Goal: Task Accomplishment & Management: Manage account settings

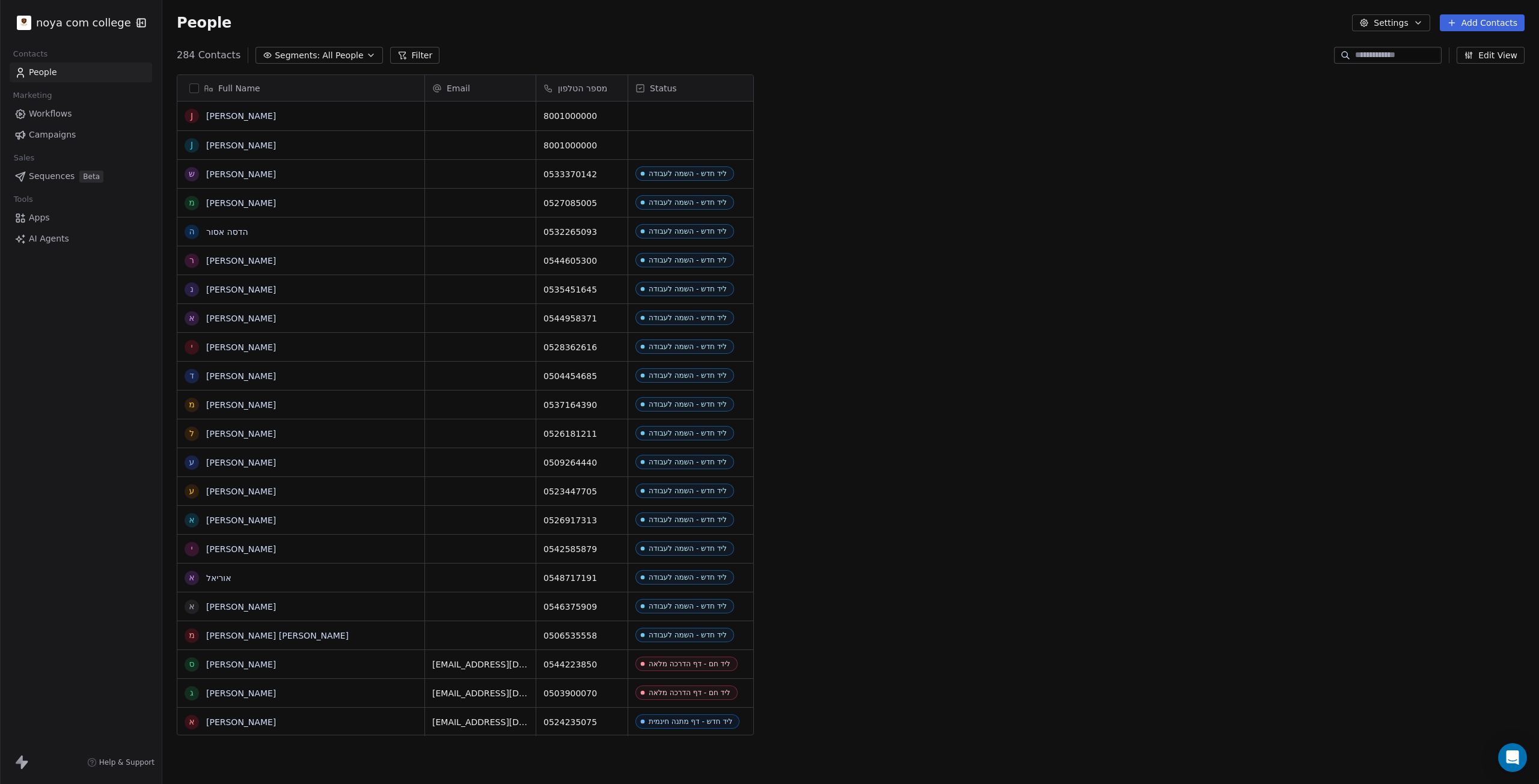
scroll to position [681, 1368]
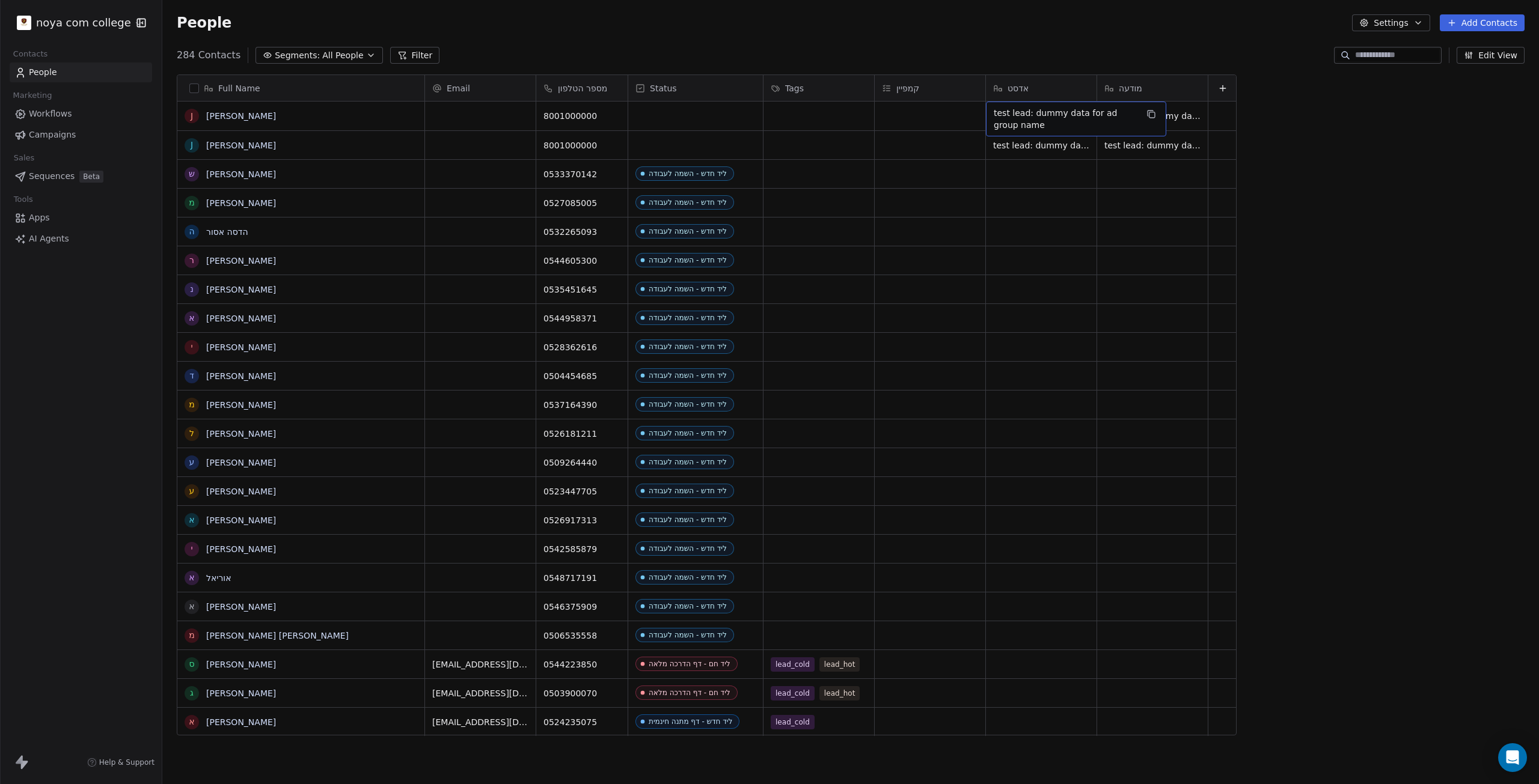
click at [768, 117] on span "test lead: dummy data for ad group name" at bounding box center [1065, 119] width 143 height 24
click at [309, 111] on html "noya com college Contacts People Marketing Workflows Campaigns Sales Sequences …" at bounding box center [769, 392] width 1539 height 784
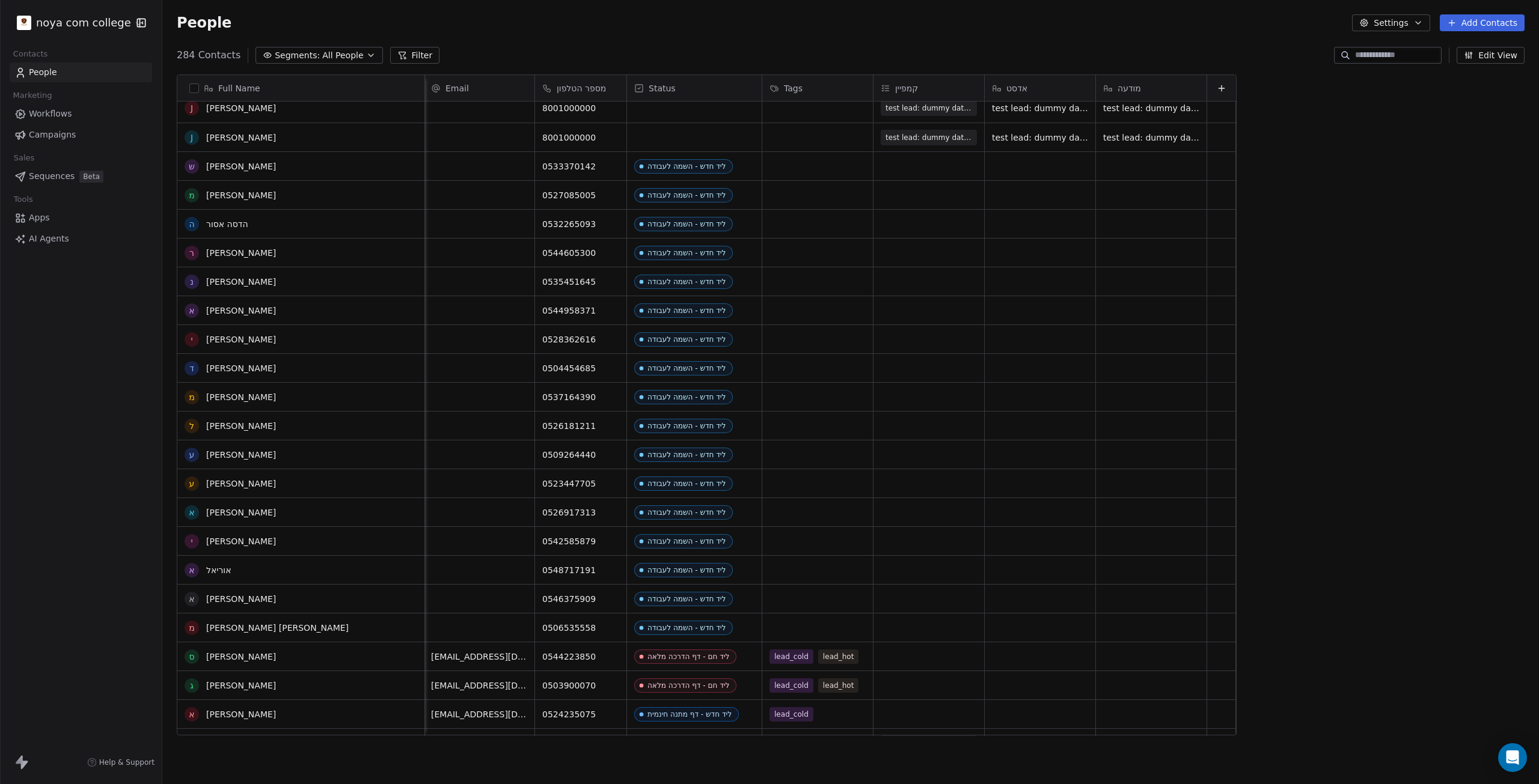
scroll to position [0, 0]
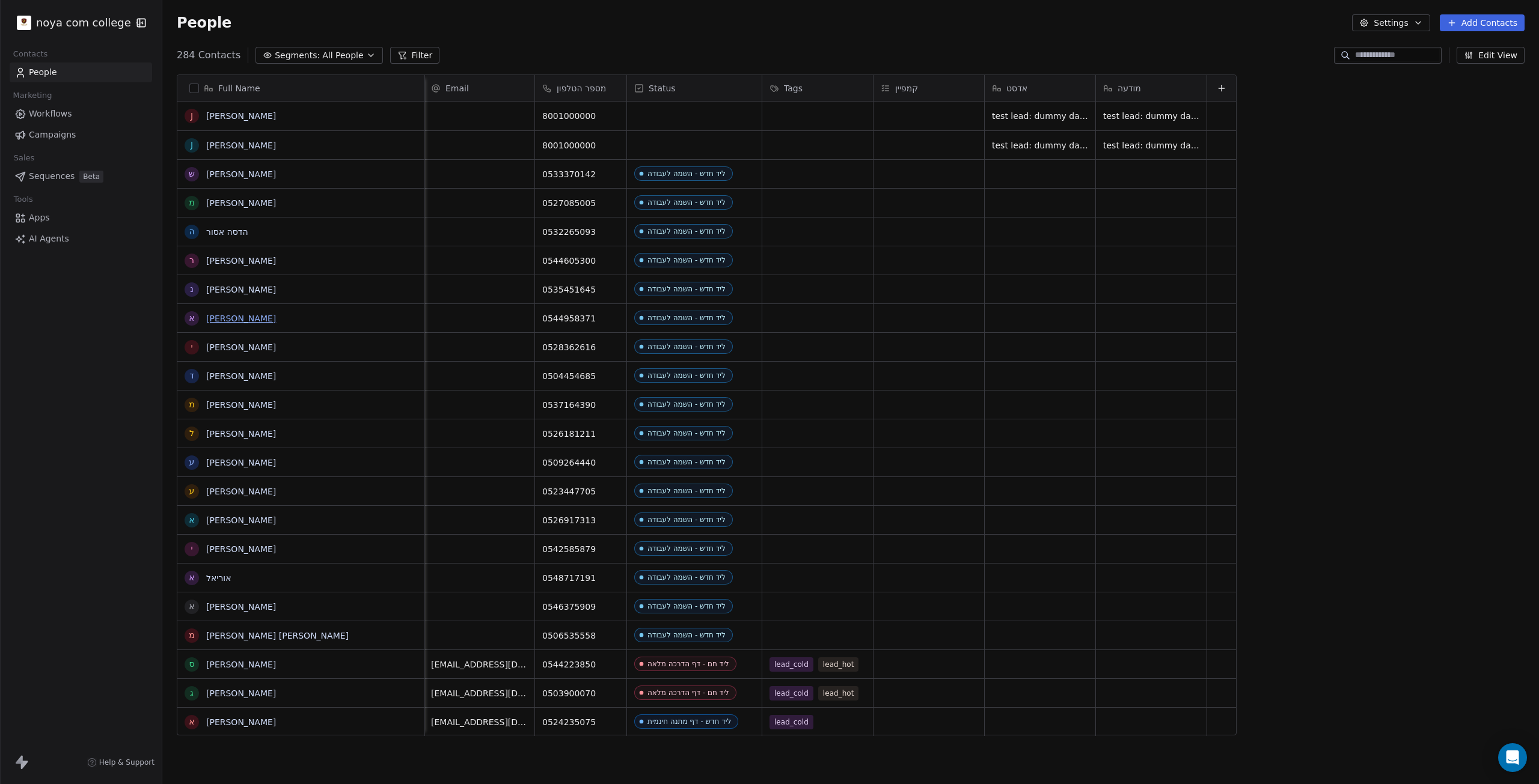
click at [229, 314] on link "אורי שרון" at bounding box center [241, 318] width 70 height 10
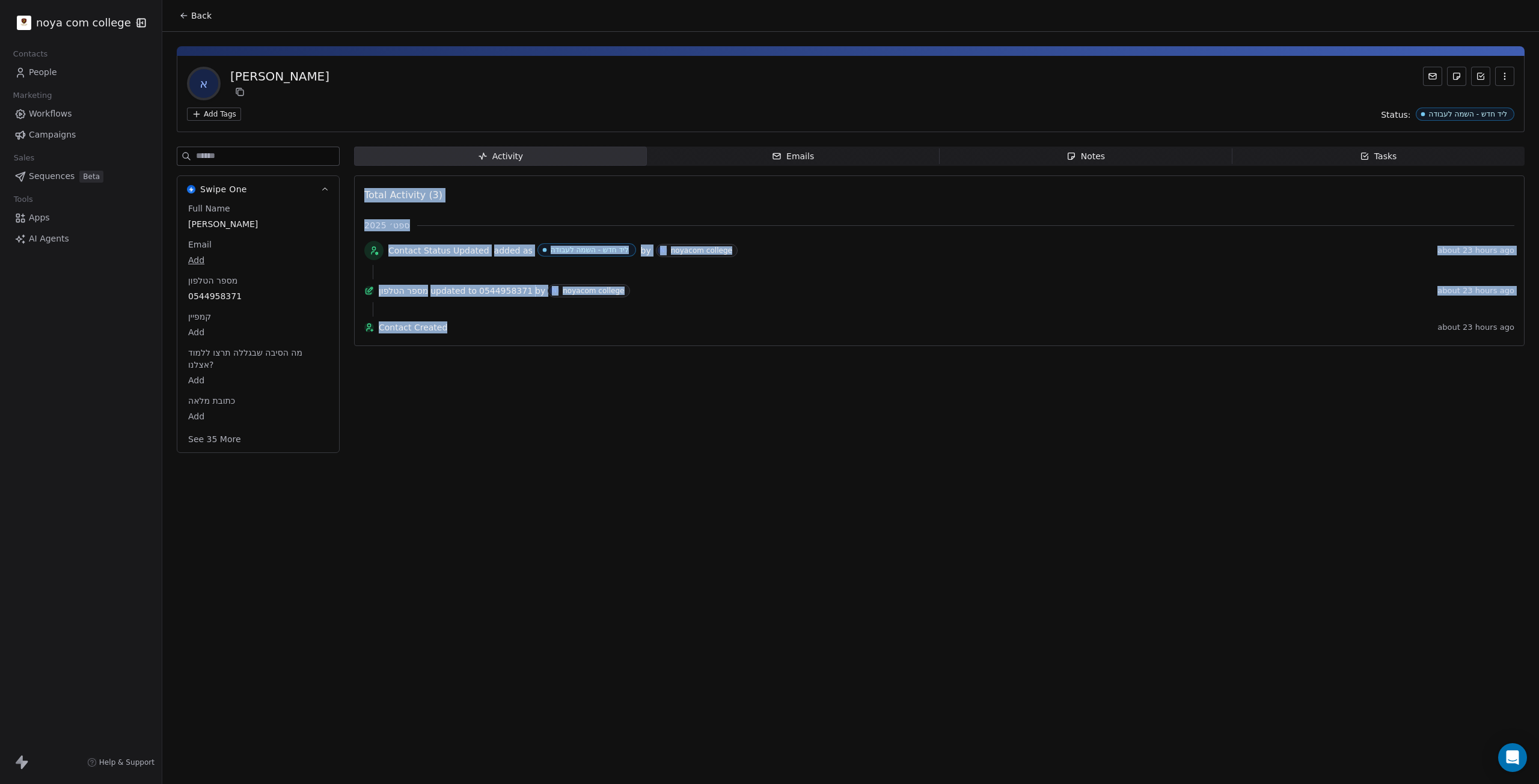
drag, startPoint x: 254, startPoint y: 574, endPoint x: 592, endPoint y: 552, distance: 338.7
click at [588, 560] on div "Back א אורי שרון Add Tags Status: ליד חדש - השמה לעבודה Swipe One Full Name אור…" at bounding box center [850, 392] width 1377 height 784
click at [592, 552] on div "Back א אורי שרון Add Tags Status: ליד חדש - השמה לעבודה Swipe One Full Name אור…" at bounding box center [850, 392] width 1377 height 784
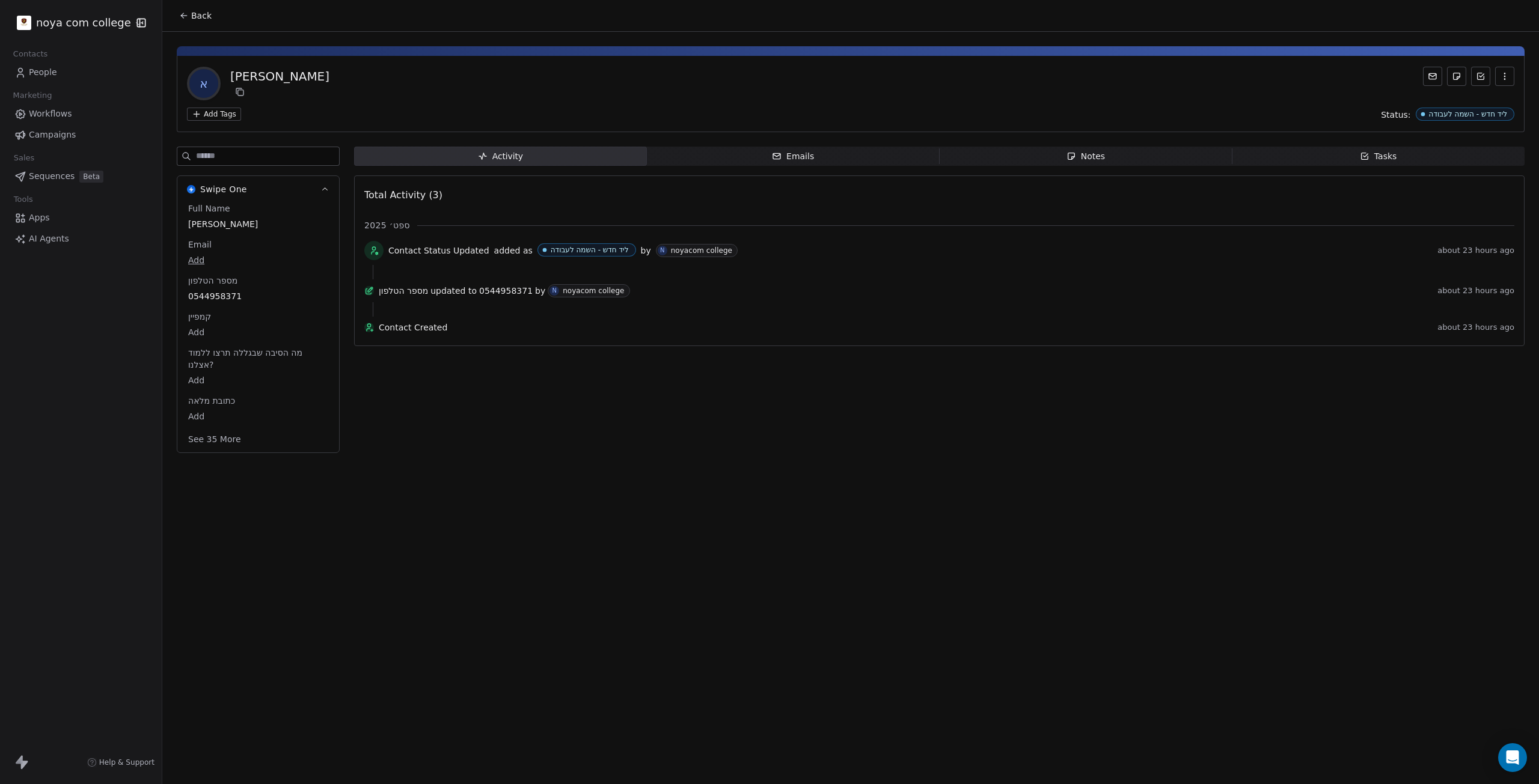
click at [768, 161] on div "Notes" at bounding box center [1085, 156] width 38 height 12
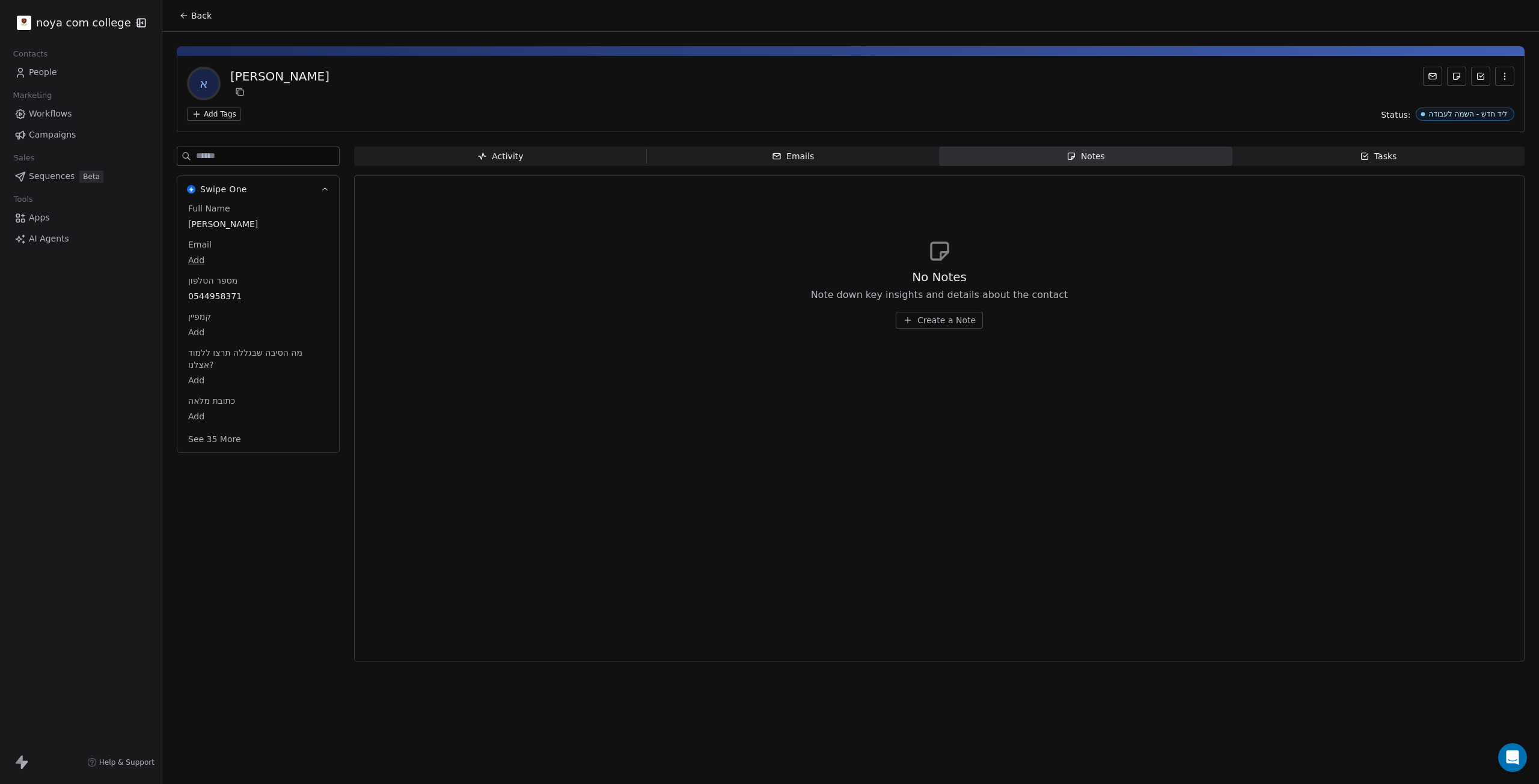
click at [768, 323] on span "Create a Note" at bounding box center [947, 320] width 58 height 12
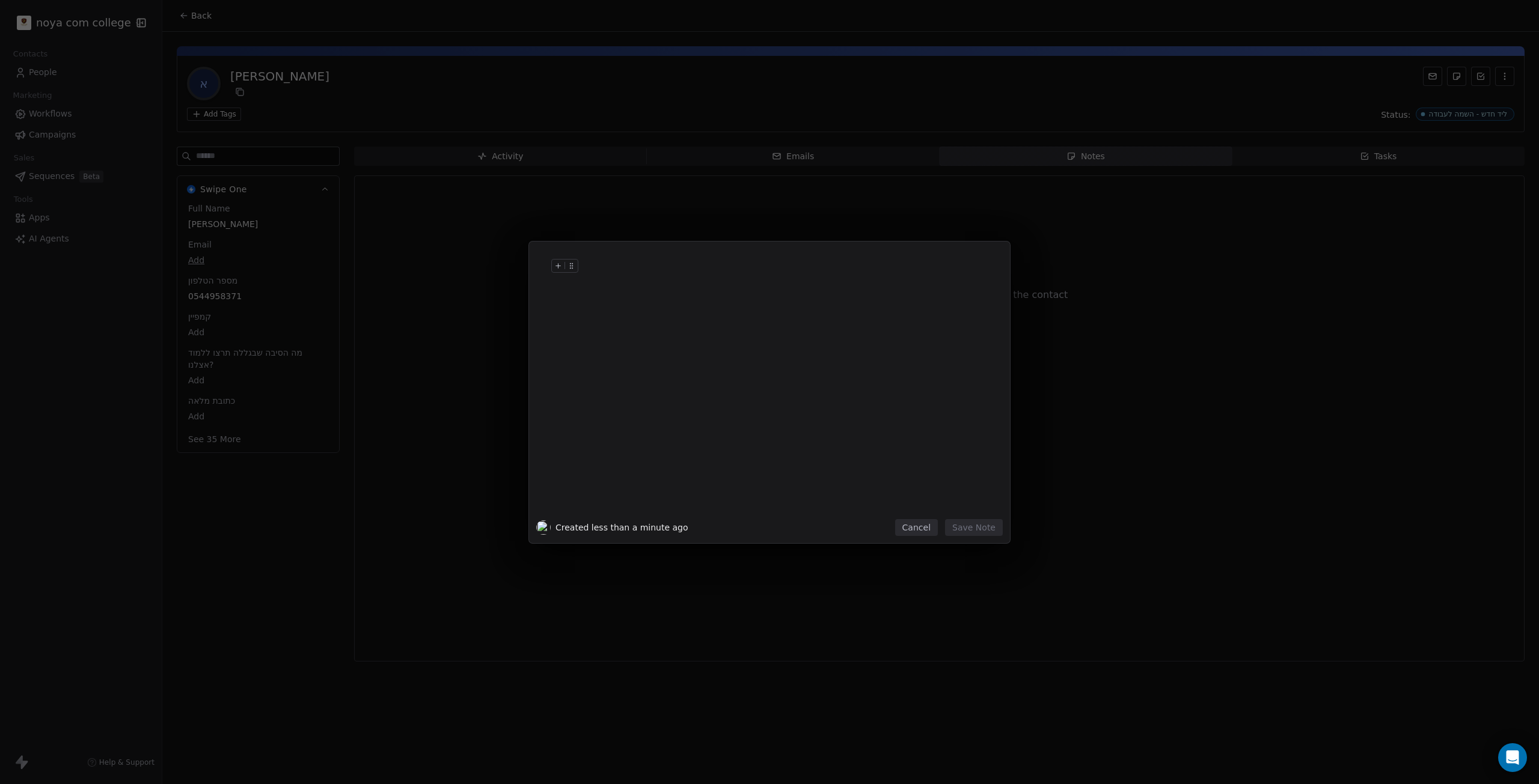
click at [702, 290] on div at bounding box center [788, 279] width 411 height 29
click at [659, 270] on div at bounding box center [788, 279] width 411 height 29
click at [625, 275] on div at bounding box center [788, 279] width 411 height 29
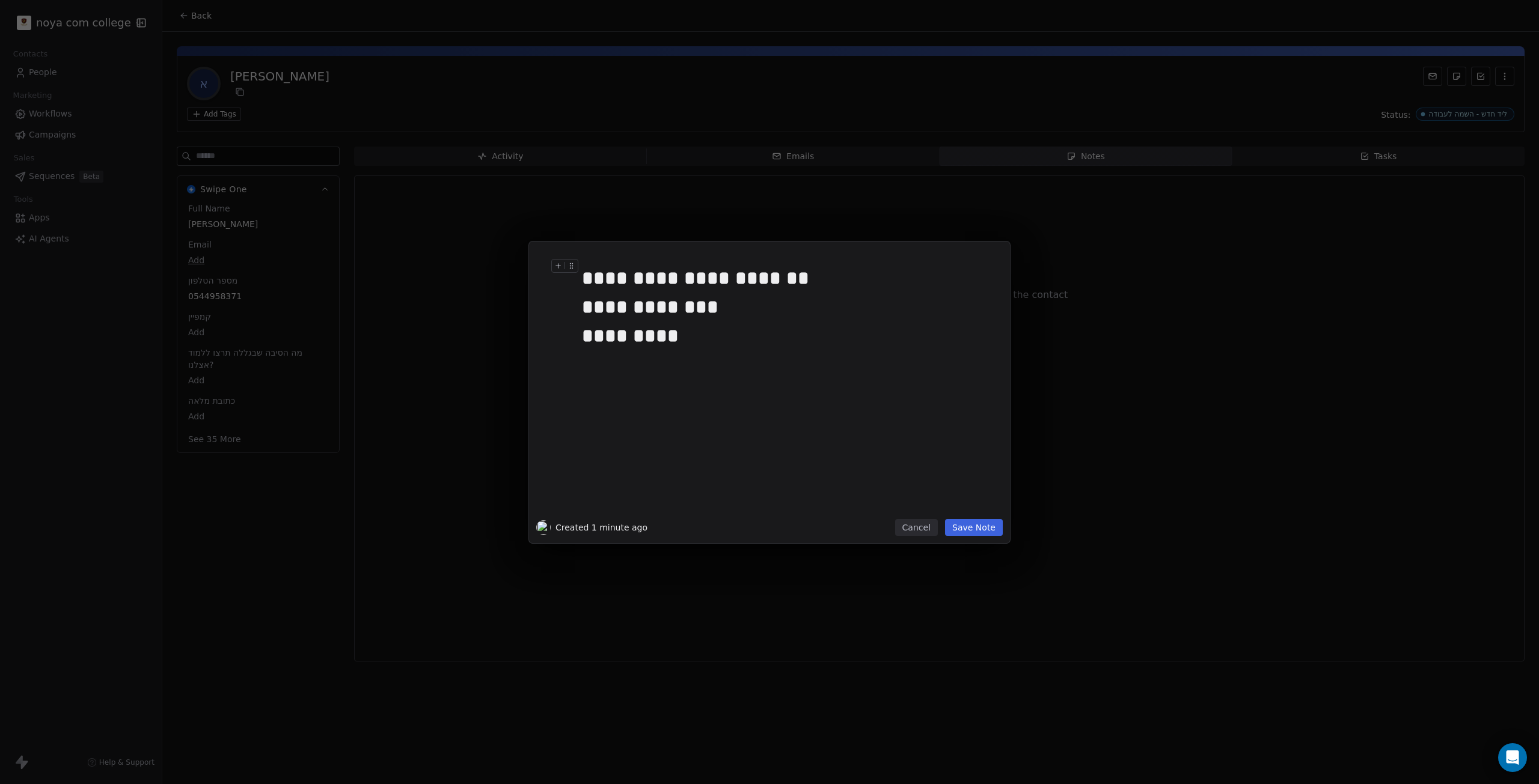
click at [768, 524] on button "Save Note" at bounding box center [974, 528] width 57 height 17
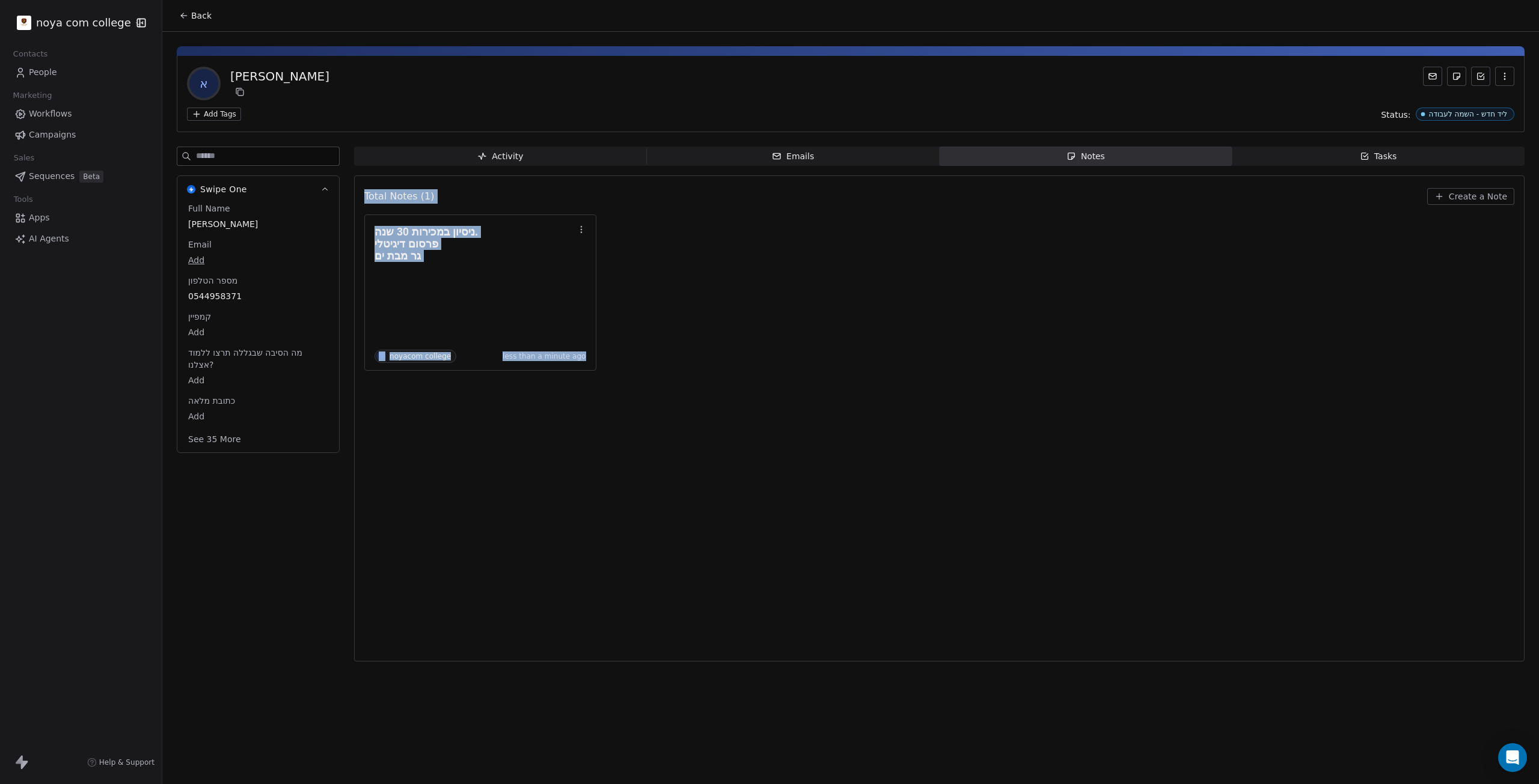
drag, startPoint x: 214, startPoint y: 410, endPoint x: 947, endPoint y: 313, distance: 739.4
click at [768, 313] on div "Swipe One Full Name אורי שרון Email Add מספר הטלפון 0544958371 קמפיין Add מה הס…" at bounding box center [851, 408] width 1348 height 522
click at [768, 313] on div "ניסיון במכירות 30 שנה. פרסום דיגיטלי גר מבת ים N noyacom college less than a mi…" at bounding box center [939, 292] width 1150 height 156
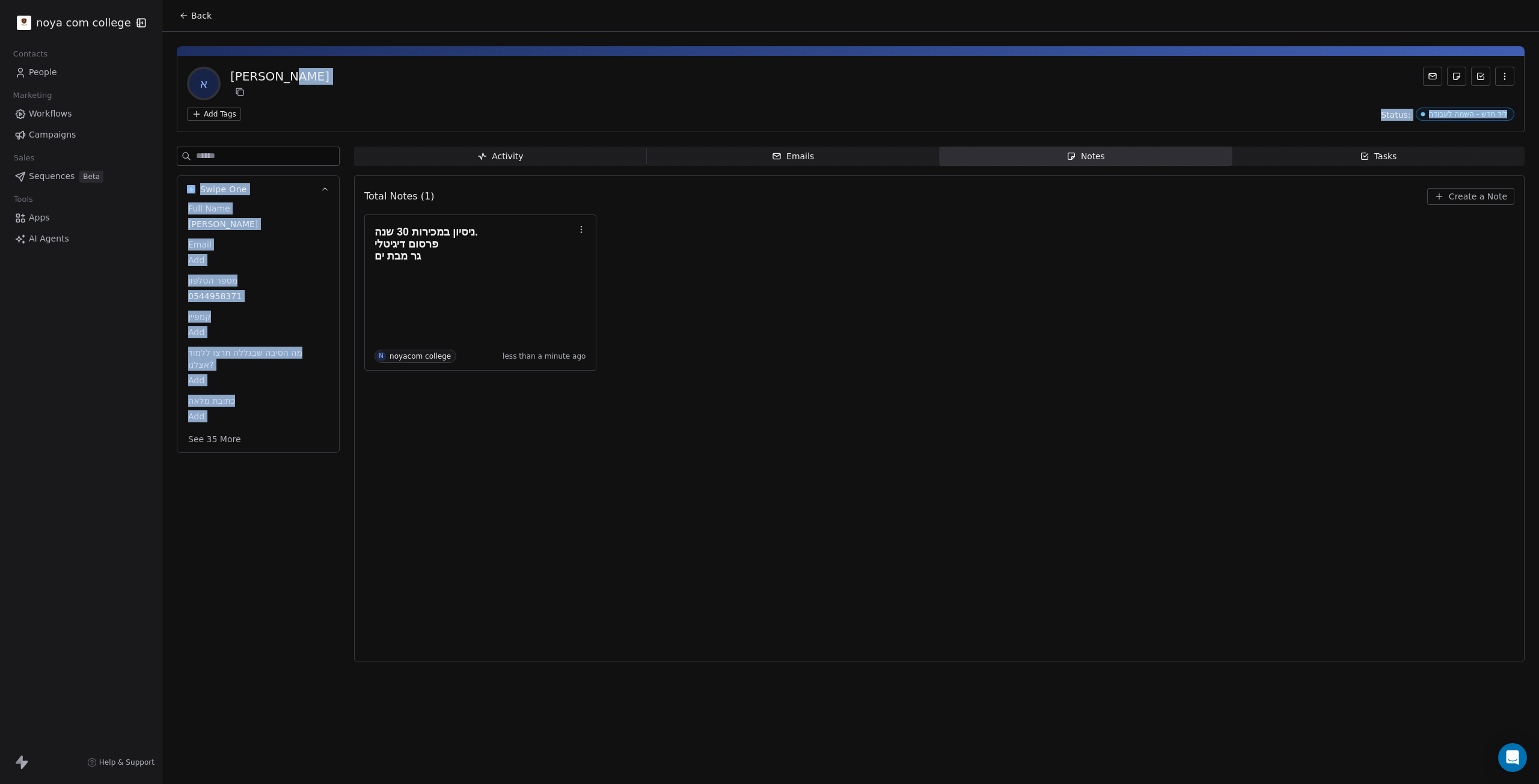
drag, startPoint x: 500, startPoint y: 80, endPoint x: 329, endPoint y: 692, distance: 635.4
click at [308, 743] on div "Back א אורי שרון Add Tags Status: ליד חדש - השמה לעבודה Swipe One Full Name אור…" at bounding box center [850, 392] width 1377 height 784
click at [183, 537] on div "Swipe One Full Name אורי שרון Email Add מספר הטלפון 0544958371 קמפיין Add מה הס…" at bounding box center [258, 408] width 163 height 522
drag, startPoint x: 222, startPoint y: 487, endPoint x: 498, endPoint y: 61, distance: 507.6
click at [498, 61] on div "א אורי שרון Add Tags Status: ליד חדש - השמה לעבודה Swipe One Full Name אורי שרו…" at bounding box center [850, 351] width 1377 height 637
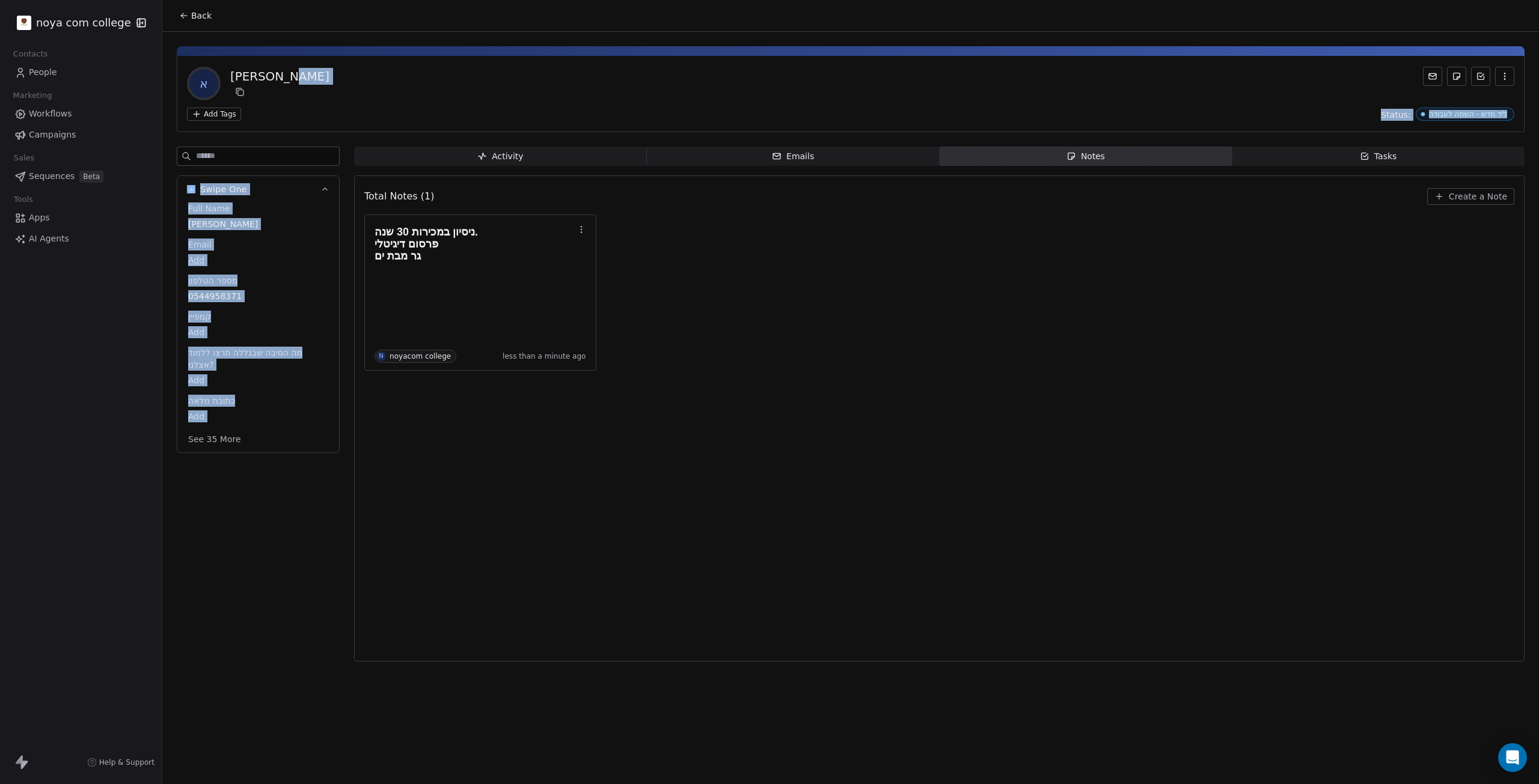
click at [498, 61] on div "א אורי שרון Add Tags Status: ליד חדש - השמה לעבודה" at bounding box center [851, 94] width 1348 height 77
drag, startPoint x: 498, startPoint y: 61, endPoint x: 247, endPoint y: 441, distance: 455.4
click at [247, 441] on div "א אורי שרון Add Tags Status: ליד חדש - השמה לעבודה Swipe One Full Name אורי שרו…" at bounding box center [850, 351] width 1377 height 637
click at [235, 518] on div "Swipe One Full Name אורי שרון Email Add מספר הטלפון 0544958371 קמפיין Add מה הס…" at bounding box center [258, 408] width 163 height 522
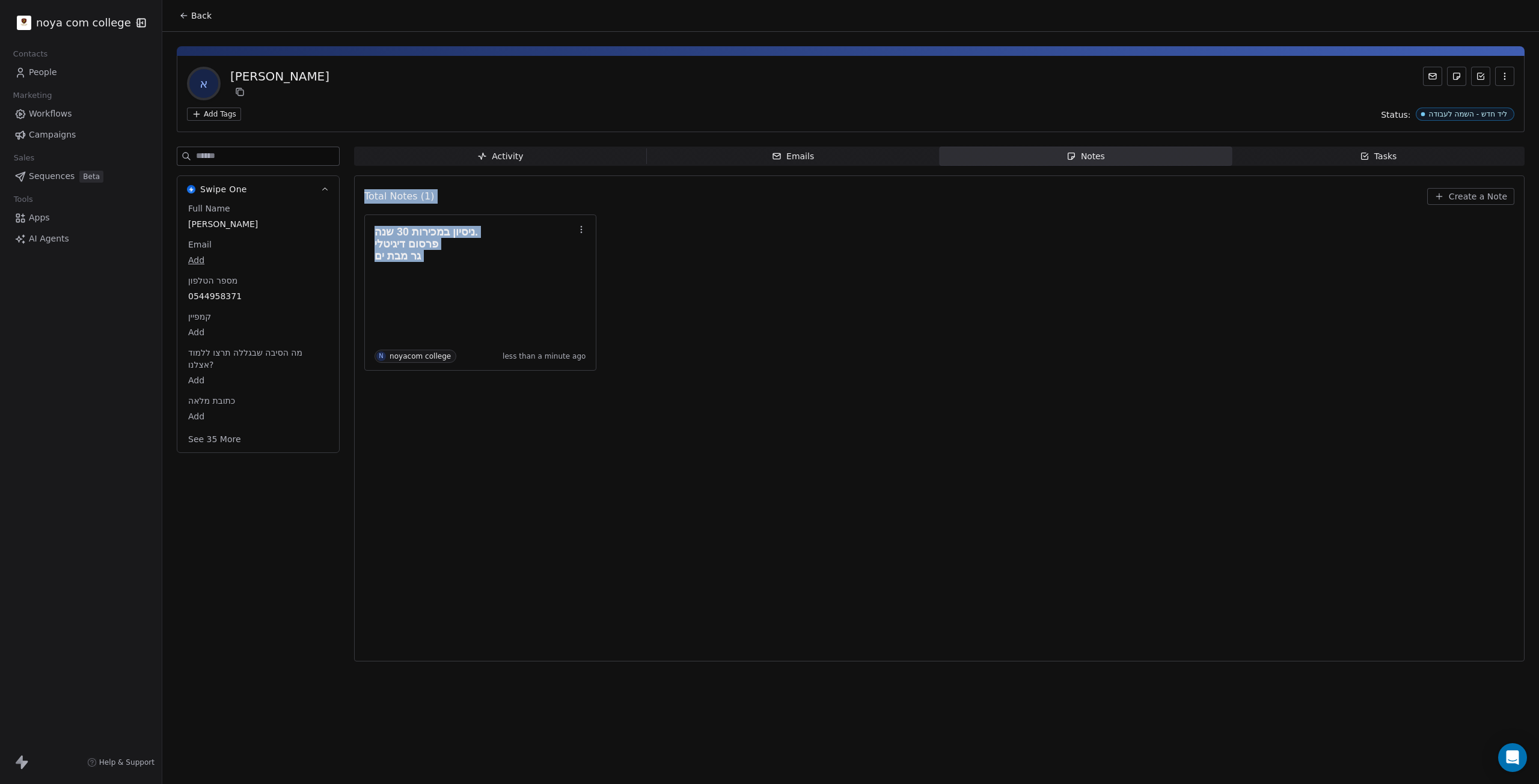
drag, startPoint x: 235, startPoint y: 518, endPoint x: 689, endPoint y: 267, distance: 518.8
click at [698, 264] on div "Swipe One Full Name אורי שרון Email Add מספר הטלפון 0544958371 קמפיין Add מה הס…" at bounding box center [851, 408] width 1348 height 522
drag, startPoint x: 588, startPoint y: 504, endPoint x: 516, endPoint y: 524, distance: 74.7
click at [568, 512] on div "Total Notes (1) Create a Note ניסיון במכירות 30 שנה. פרסום דיגיטלי גר מבת ים N …" at bounding box center [939, 418] width 1150 height 471
drag, startPoint x: 221, startPoint y: 604, endPoint x: 234, endPoint y: 609, distance: 13.9
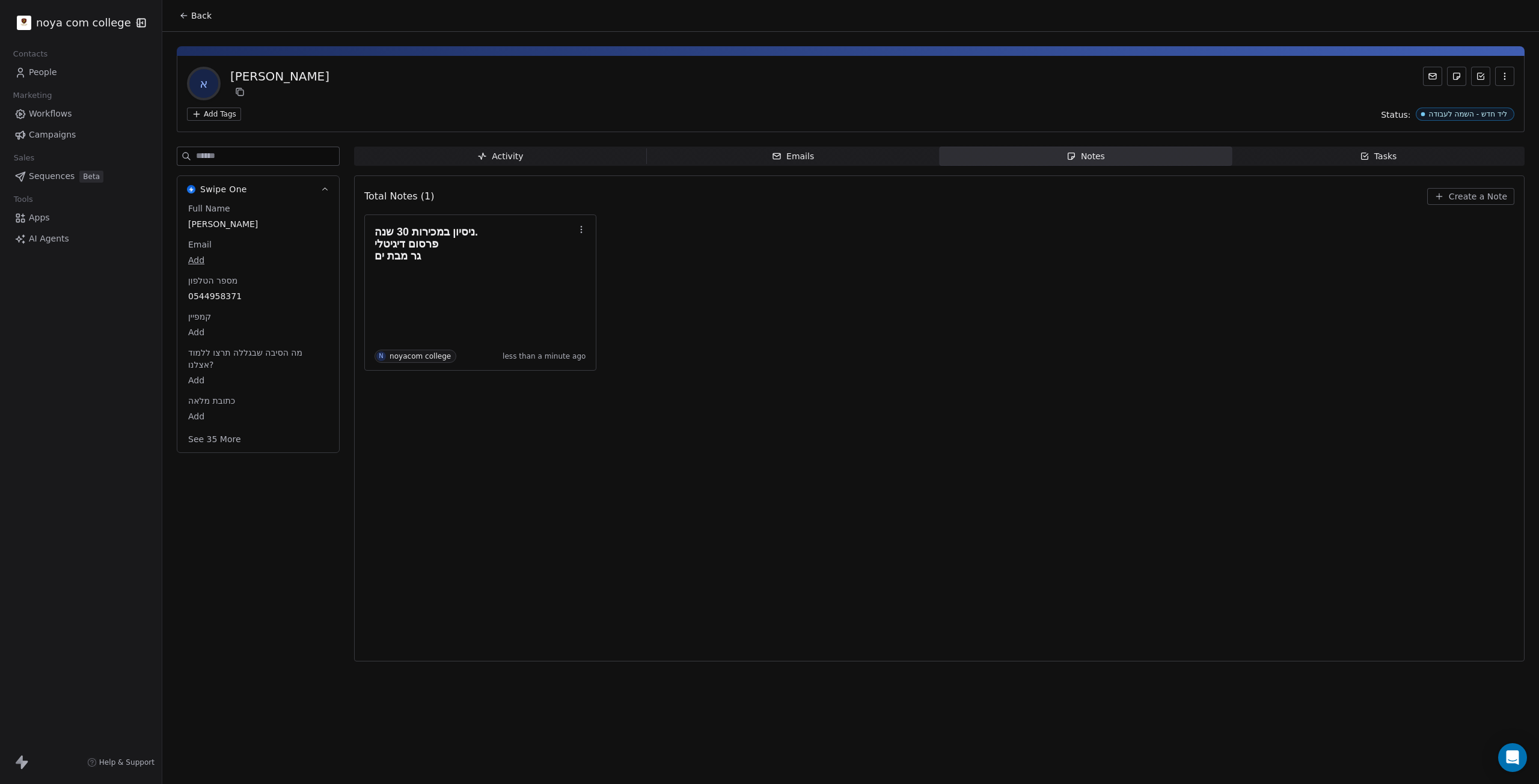
click at [234, 609] on div "Swipe One Full Name אורי שרון Email Add מספר הטלפון 0544958371 קמפיין Add מה הס…" at bounding box center [258, 408] width 163 height 522
click at [247, 599] on div "Swipe One Full Name אורי שרון Email Add מספר הטלפון 0544958371 קמפיין Add מה הס…" at bounding box center [258, 408] width 163 height 522
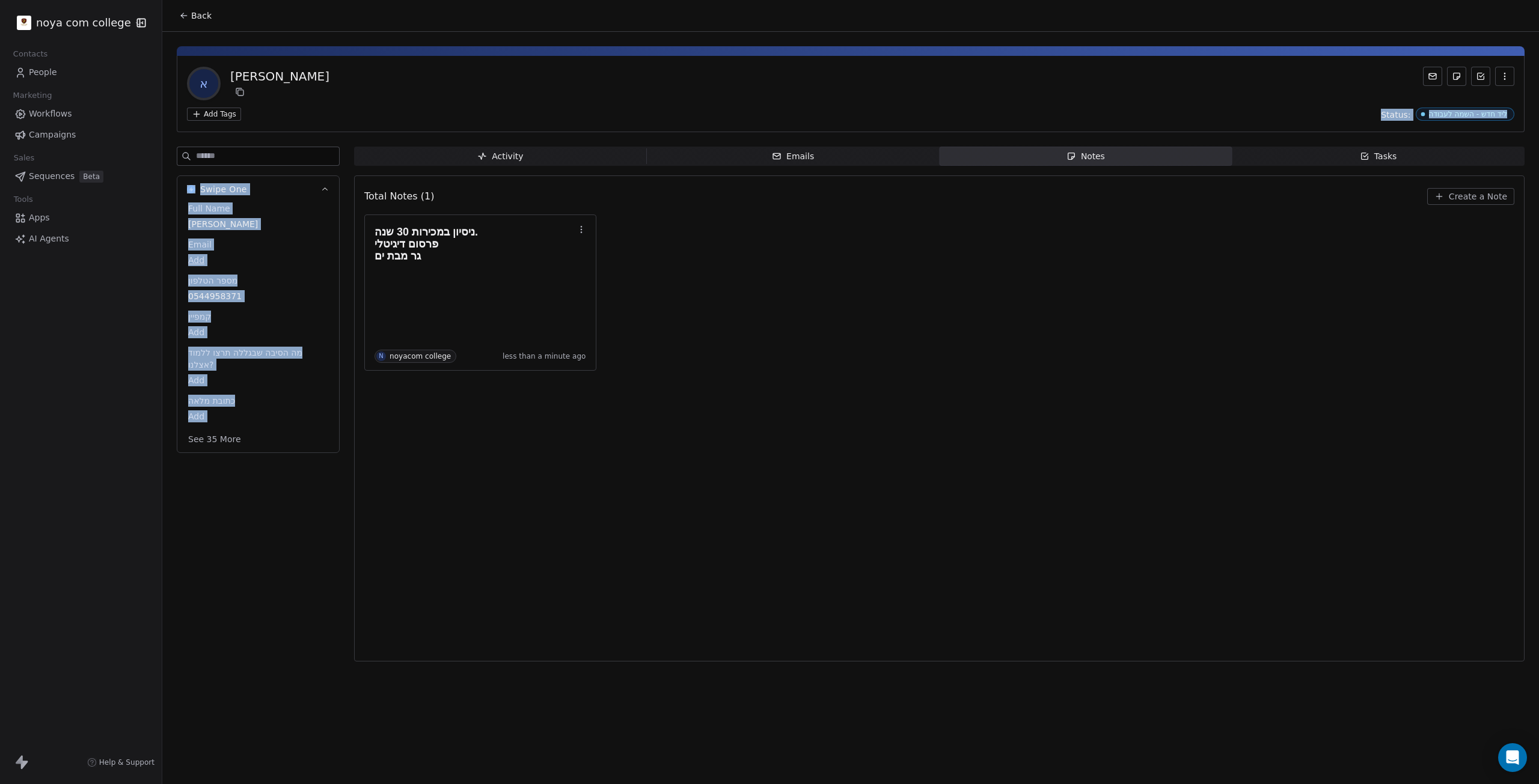
drag, startPoint x: 247, startPoint y: 595, endPoint x: 875, endPoint y: 95, distance: 802.7
click at [768, 95] on div "א אורי שרון Add Tags Status: ליד חדש - השמה לעבודה Swipe One Full Name אורי שרו…" at bounding box center [850, 351] width 1377 height 637
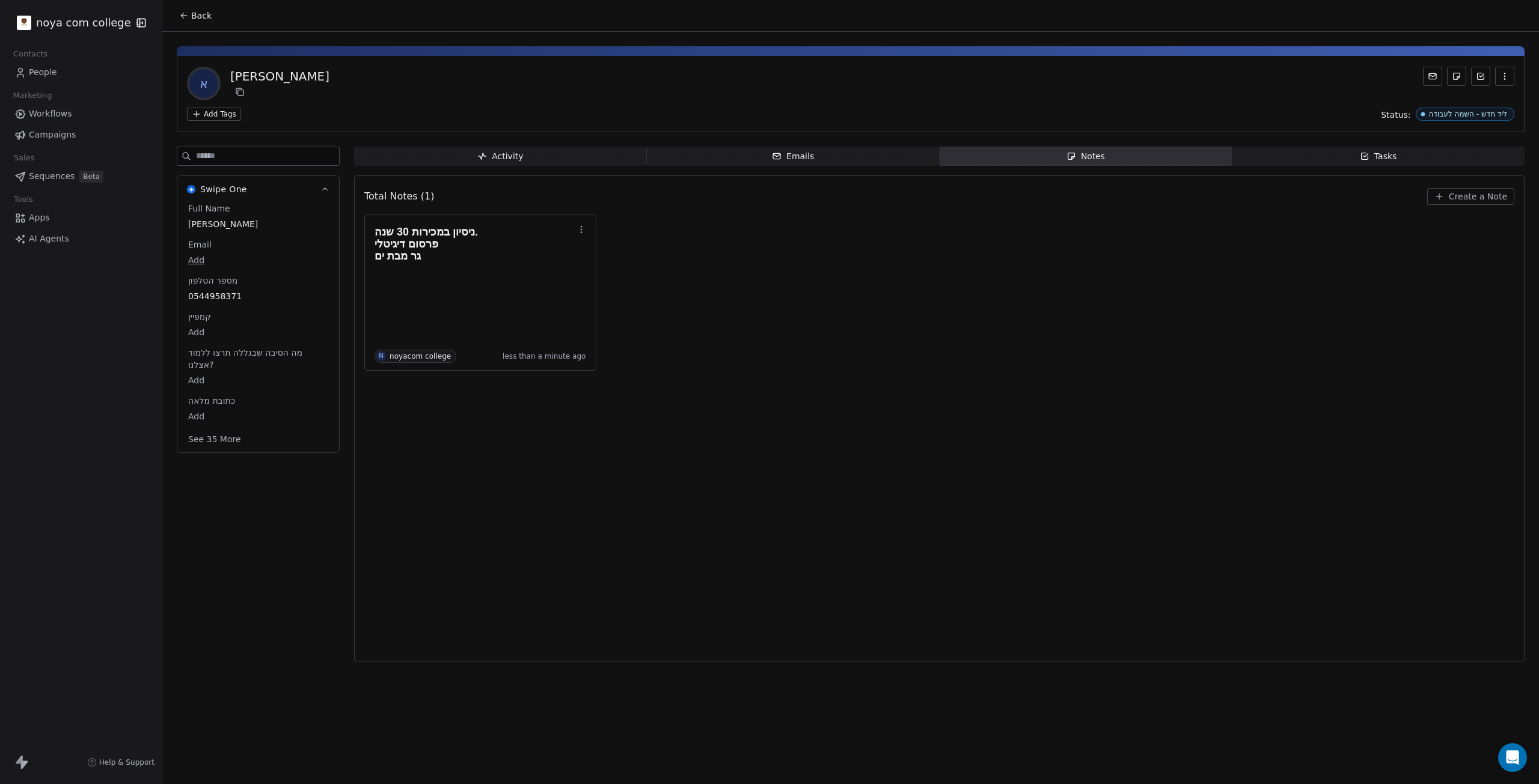
click at [768, 96] on div "א אורי שרון" at bounding box center [850, 83] width 1328 height 34
click at [768, 158] on icon "button" at bounding box center [1071, 156] width 7 height 7
click at [768, 154] on icon "button" at bounding box center [1071, 156] width 10 height 10
click at [414, 300] on div "ניסיון במכירות 30 שנה. פרסום דיגיטלי גר מבת ים N noyacom college less than a mi…" at bounding box center [480, 292] width 211 height 141
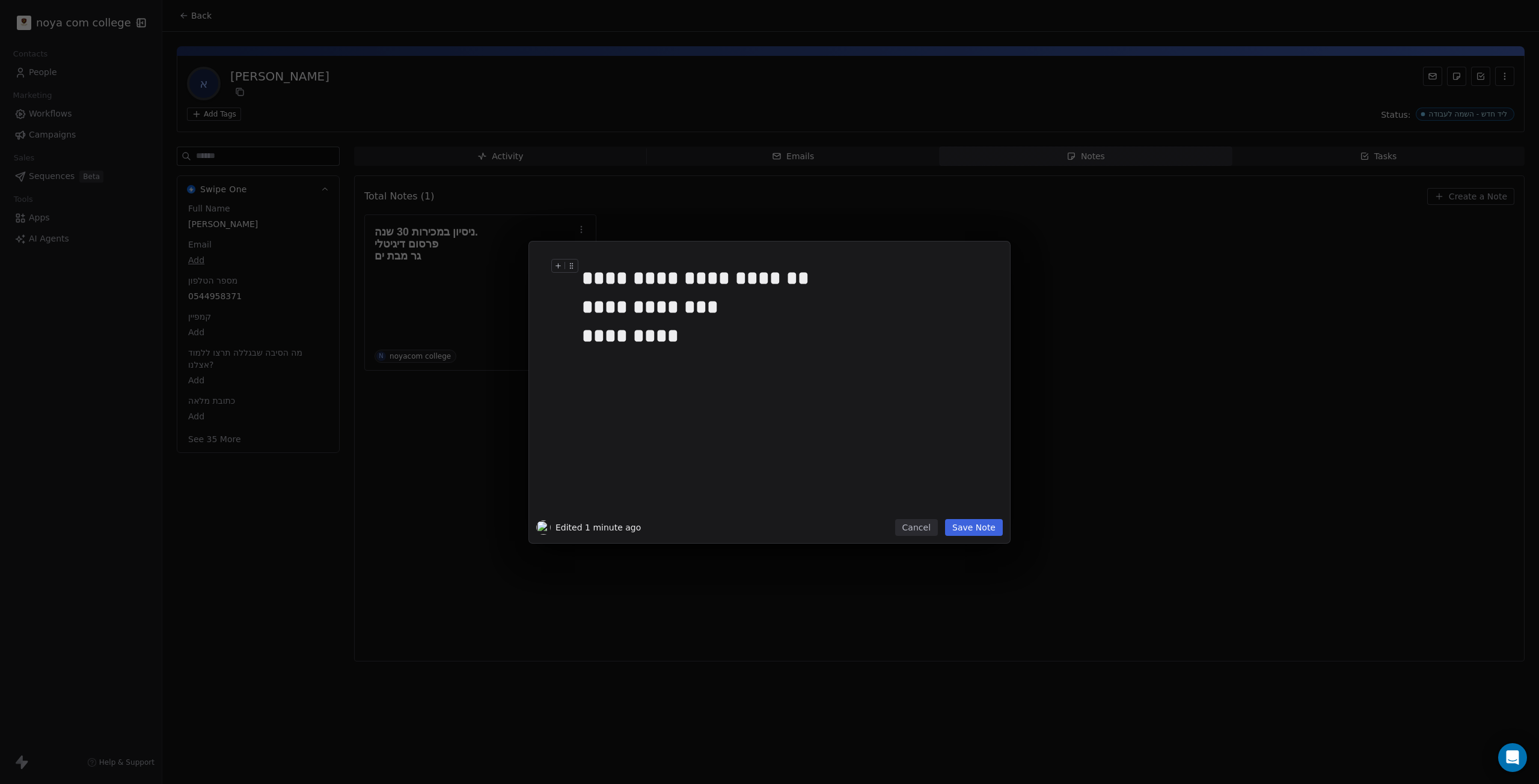
click at [768, 362] on div "**********" at bounding box center [783, 322] width 402 height 116
click at [768, 529] on button "Save Note" at bounding box center [974, 528] width 57 height 17
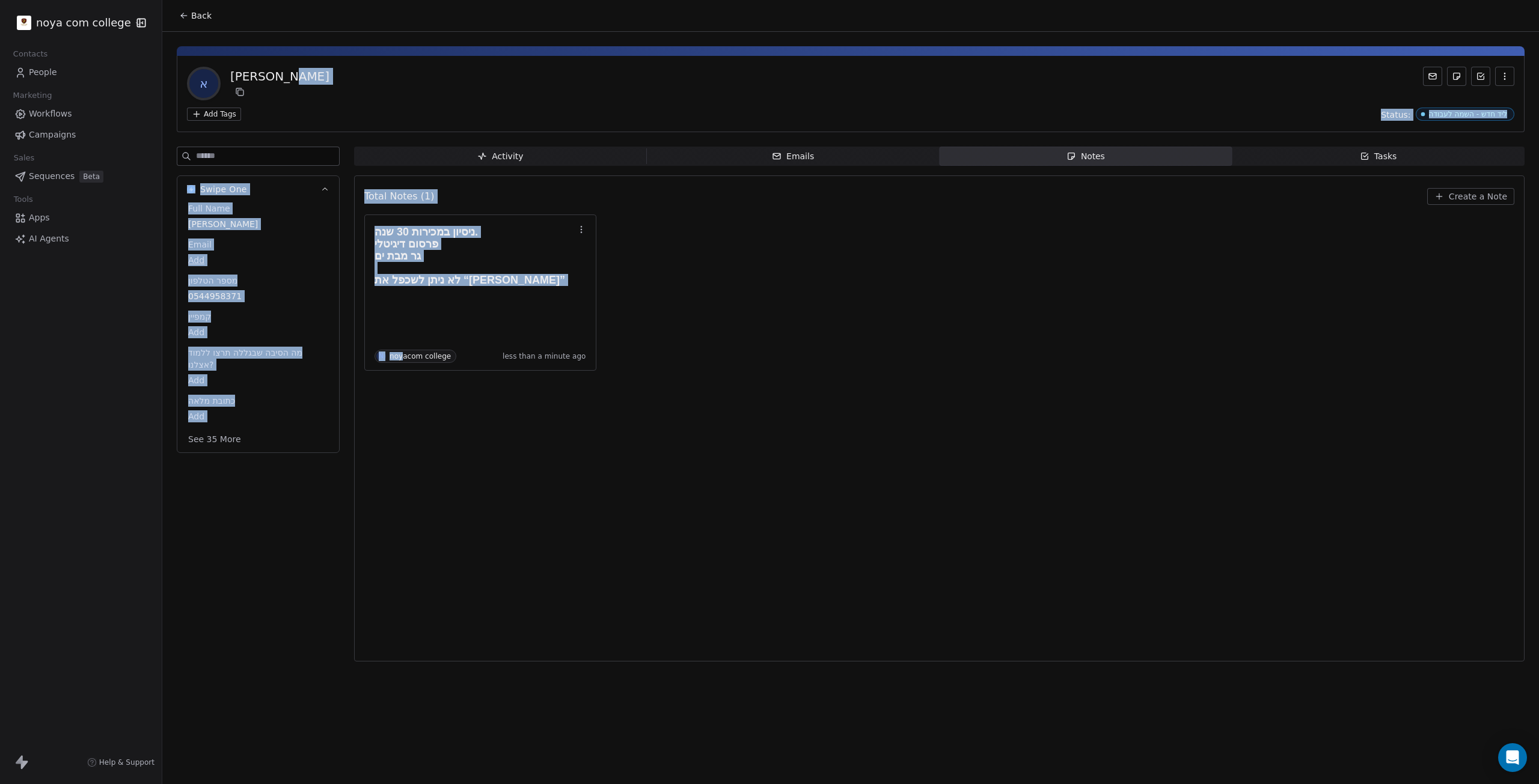
drag, startPoint x: 404, startPoint y: 447, endPoint x: 767, endPoint y: 74, distance: 520.5
click at [767, 74] on div "א אורי שרון Add Tags Status: ליד חדש - השמה לעבודה Swipe One Full Name אורי שרו…" at bounding box center [850, 351] width 1377 height 637
click at [767, 74] on div "א אורי שרון" at bounding box center [850, 83] width 1328 height 34
drag, startPoint x: 767, startPoint y: 74, endPoint x: 630, endPoint y: 496, distance: 443.7
click at [630, 496] on div "א אורי שרון Add Tags Status: ליד חדש - השמה לעבודה Swipe One Full Name אורי שרו…" at bounding box center [850, 351] width 1377 height 637
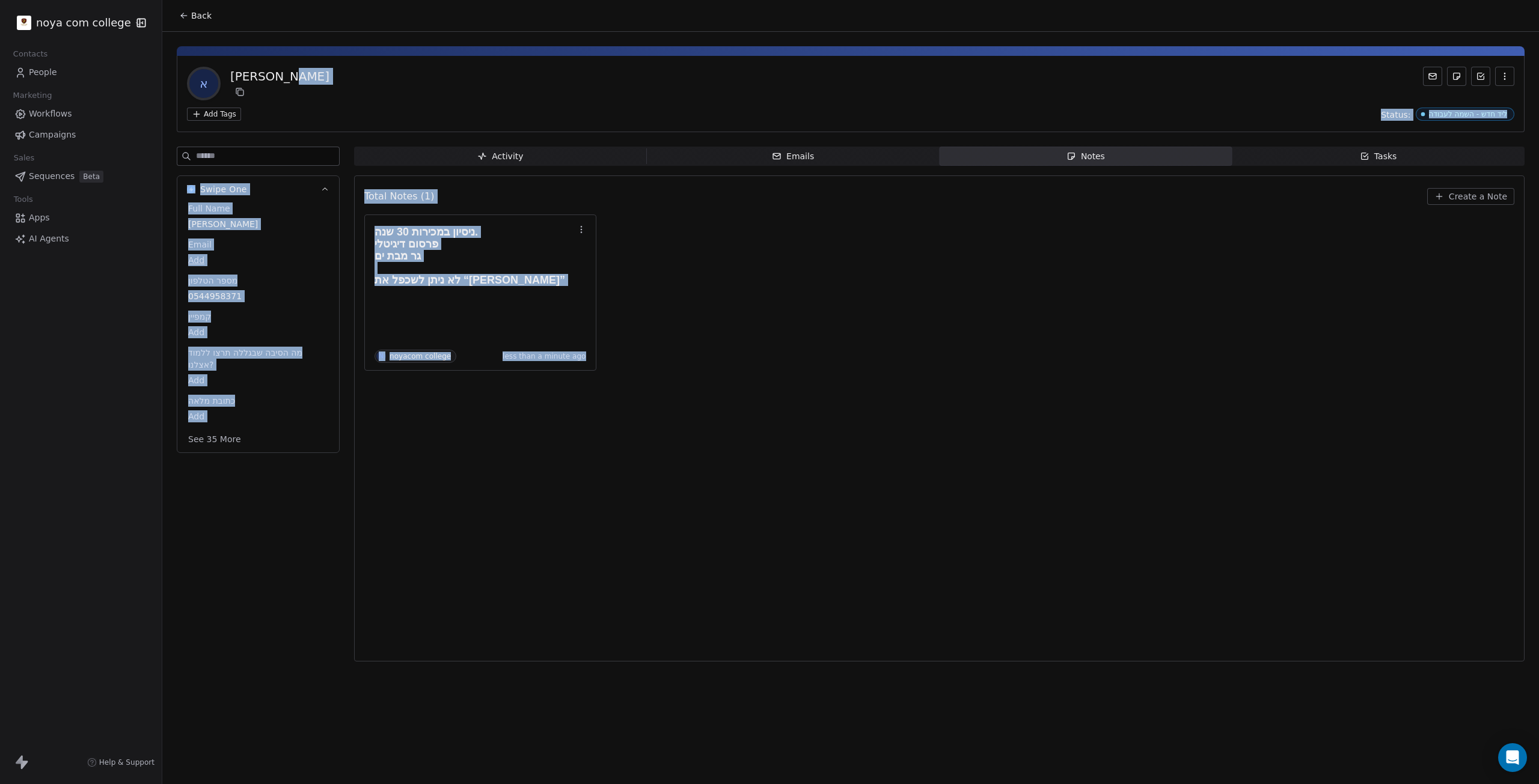
click at [627, 498] on div "Total Notes (1) Create a Note ניסיון במכירות 30 שנה. פרסום דיגיטלי גר מבת ים לא…" at bounding box center [939, 418] width 1150 height 471
drag, startPoint x: 450, startPoint y: 501, endPoint x: 596, endPoint y: 36, distance: 487.4
click at [596, 36] on div "א אורי שרון Add Tags Status: ליד חדש - השמה לעבודה Swipe One Full Name אורי שרו…" at bounding box center [850, 351] width 1377 height 637
click at [576, 69] on div "א אורי שרון" at bounding box center [850, 83] width 1328 height 34
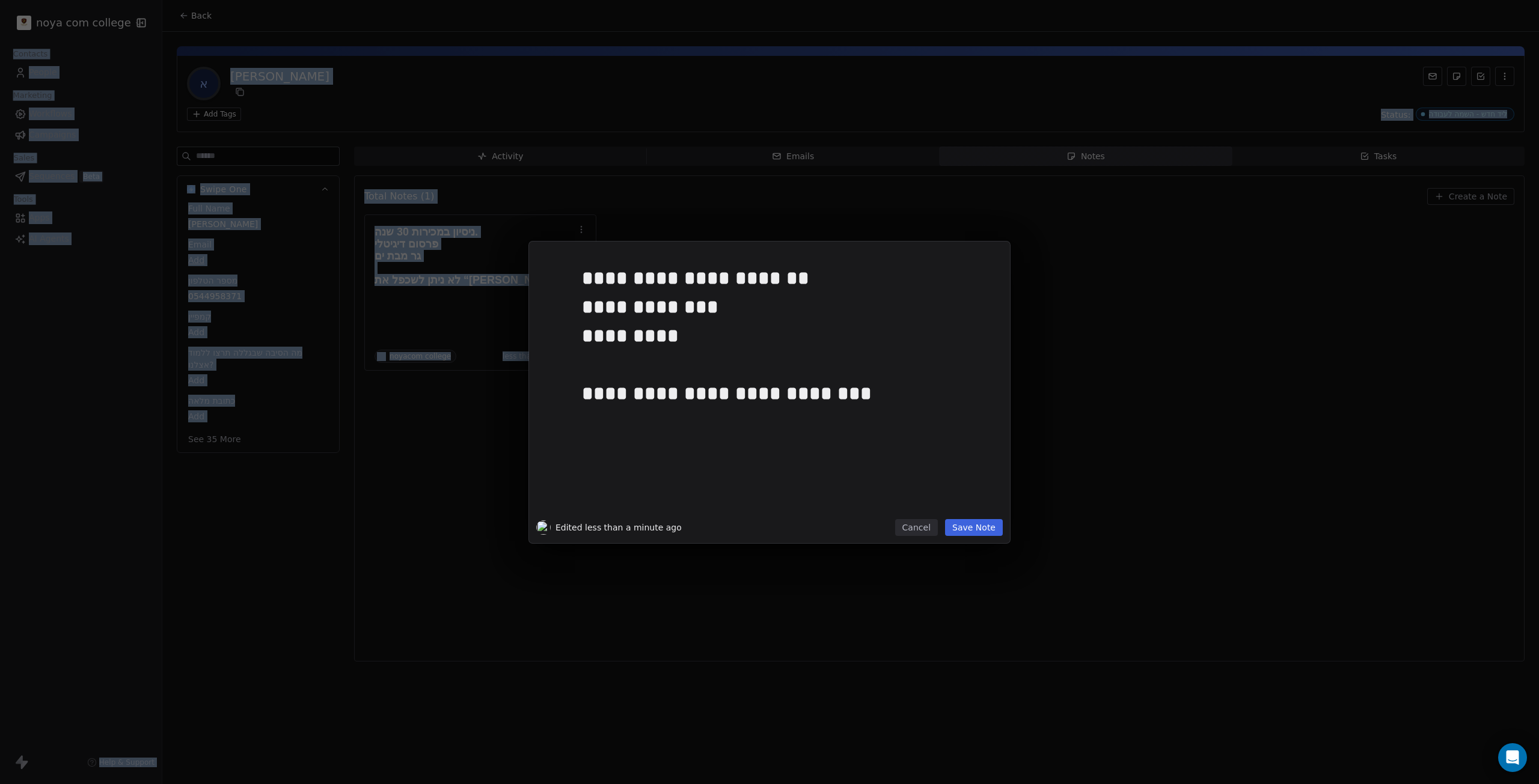
drag, startPoint x: 519, startPoint y: 259, endPoint x: 552, endPoint y: 549, distance: 291.9
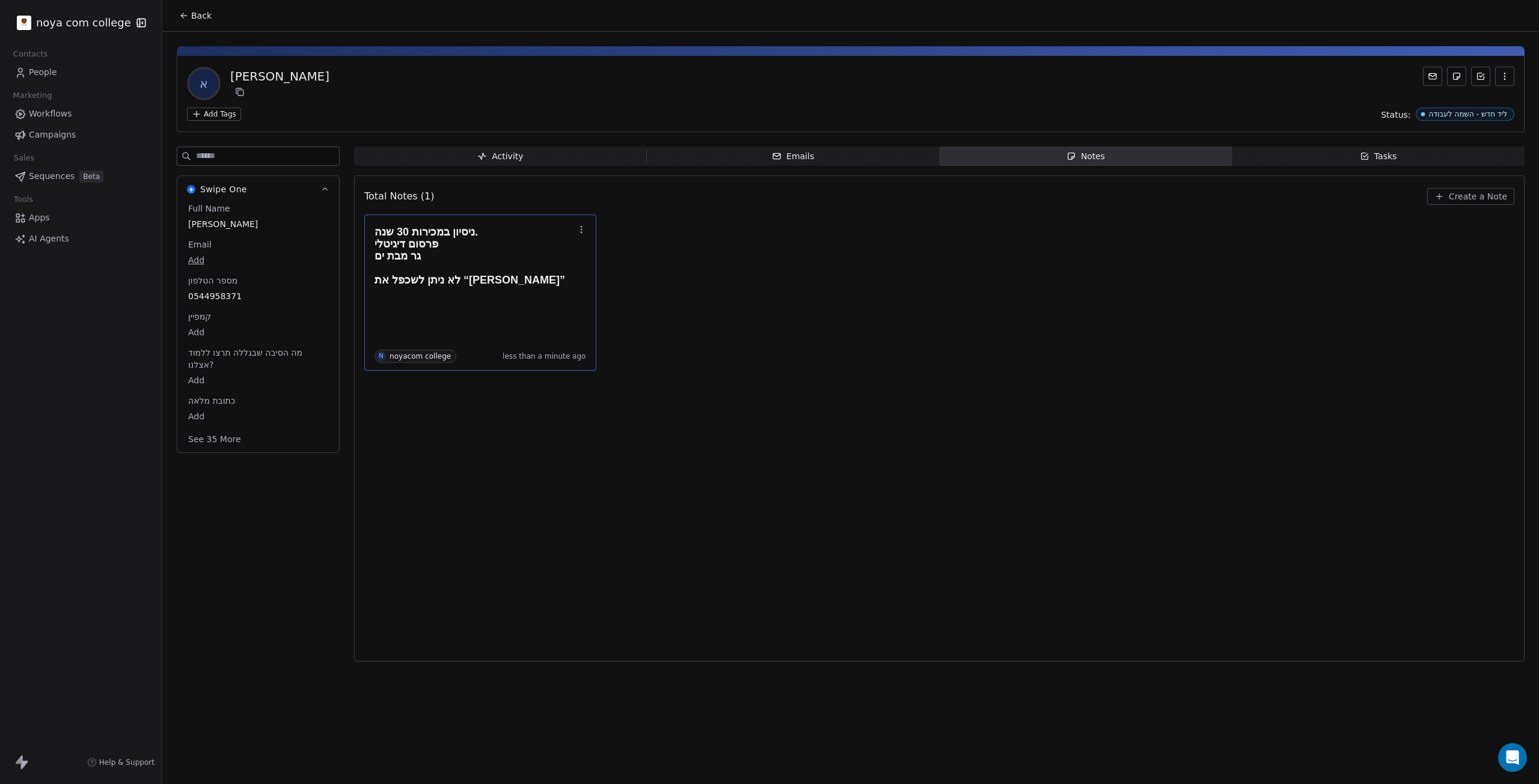
click at [552, 556] on div "**********" at bounding box center [769, 392] width 1539 height 784
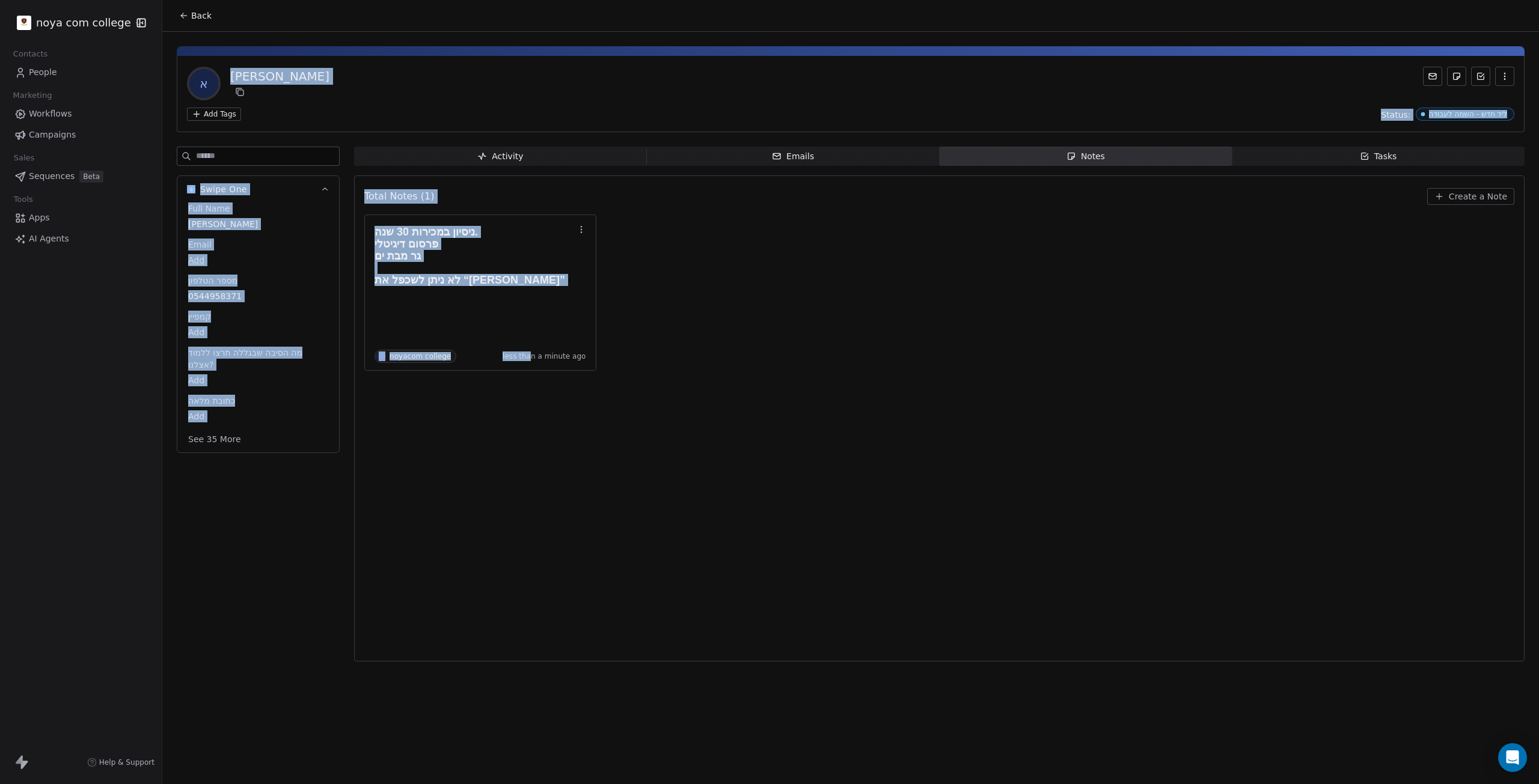
drag, startPoint x: 636, startPoint y: 400, endPoint x: 777, endPoint y: 2, distance: 422.2
click at [768, 2] on section "Back א אורי שרון Add Tags Status: ליד חדש - השמה לעבודה Swipe One Full Name אור…" at bounding box center [850, 335] width 1377 height 669
click at [755, 119] on div "Add Tags Status: ליד חדש - השמה לעבודה" at bounding box center [850, 113] width 1328 height 13
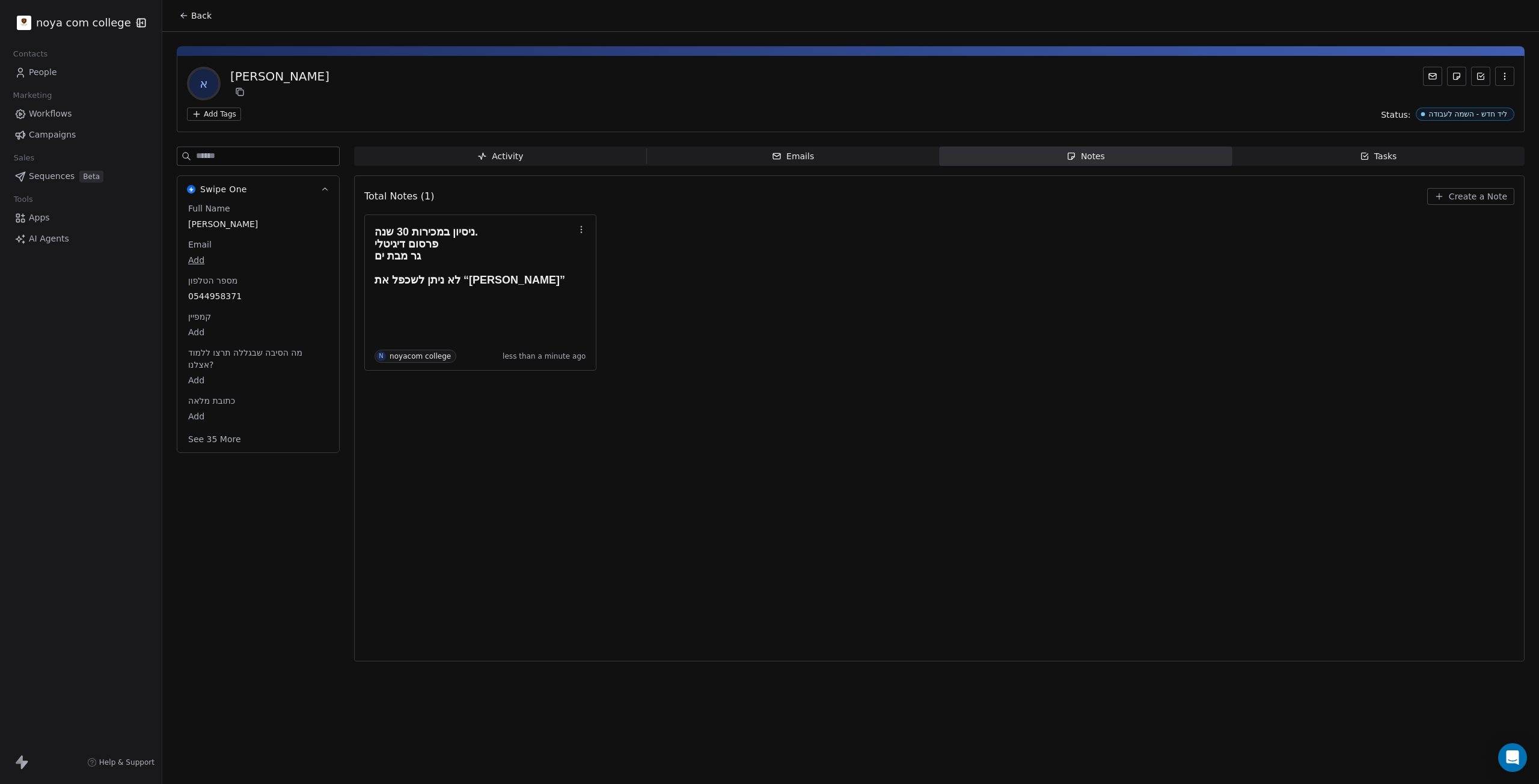
drag, startPoint x: 589, startPoint y: 402, endPoint x: 725, endPoint y: 452, distance: 144.9
click at [725, 452] on div "Total Notes (1) Create a Note ניסיון במכירות 30 שנה. פרסום דיגיטלי גר מבת ים לא…" at bounding box center [939, 418] width 1150 height 471
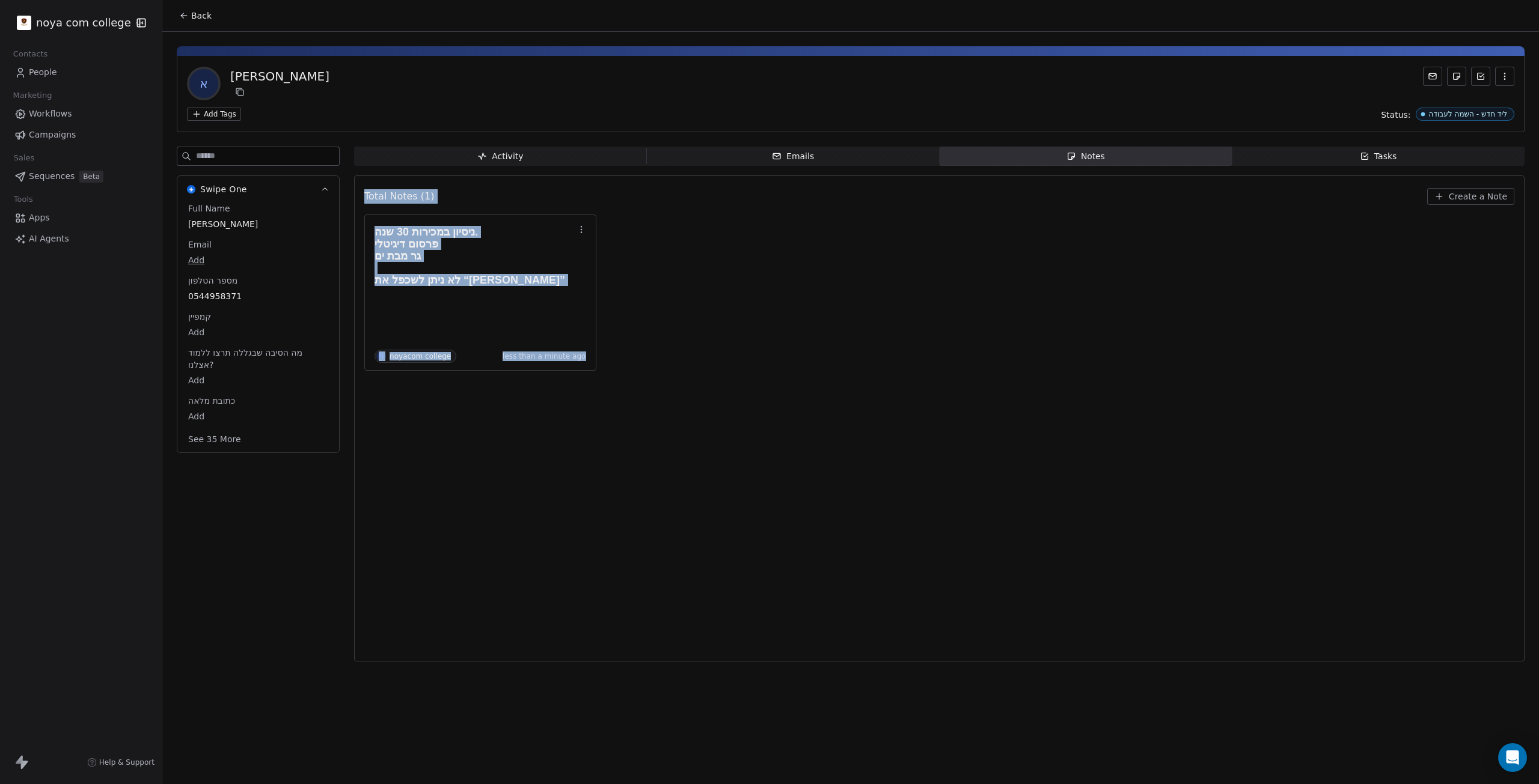
drag, startPoint x: 199, startPoint y: 531, endPoint x: 615, endPoint y: 559, distance: 416.9
click at [615, 559] on div "Swipe One Full Name אורי שרון Email Add מספר הטלפון 0544958371 קמפיין Add מה הס…" at bounding box center [851, 408] width 1348 height 522
click at [615, 559] on div "Total Notes (1) Create a Note ניסיון במכירות 30 שנה. פרסום דיגיטלי גר מבת ים לא…" at bounding box center [939, 418] width 1150 height 471
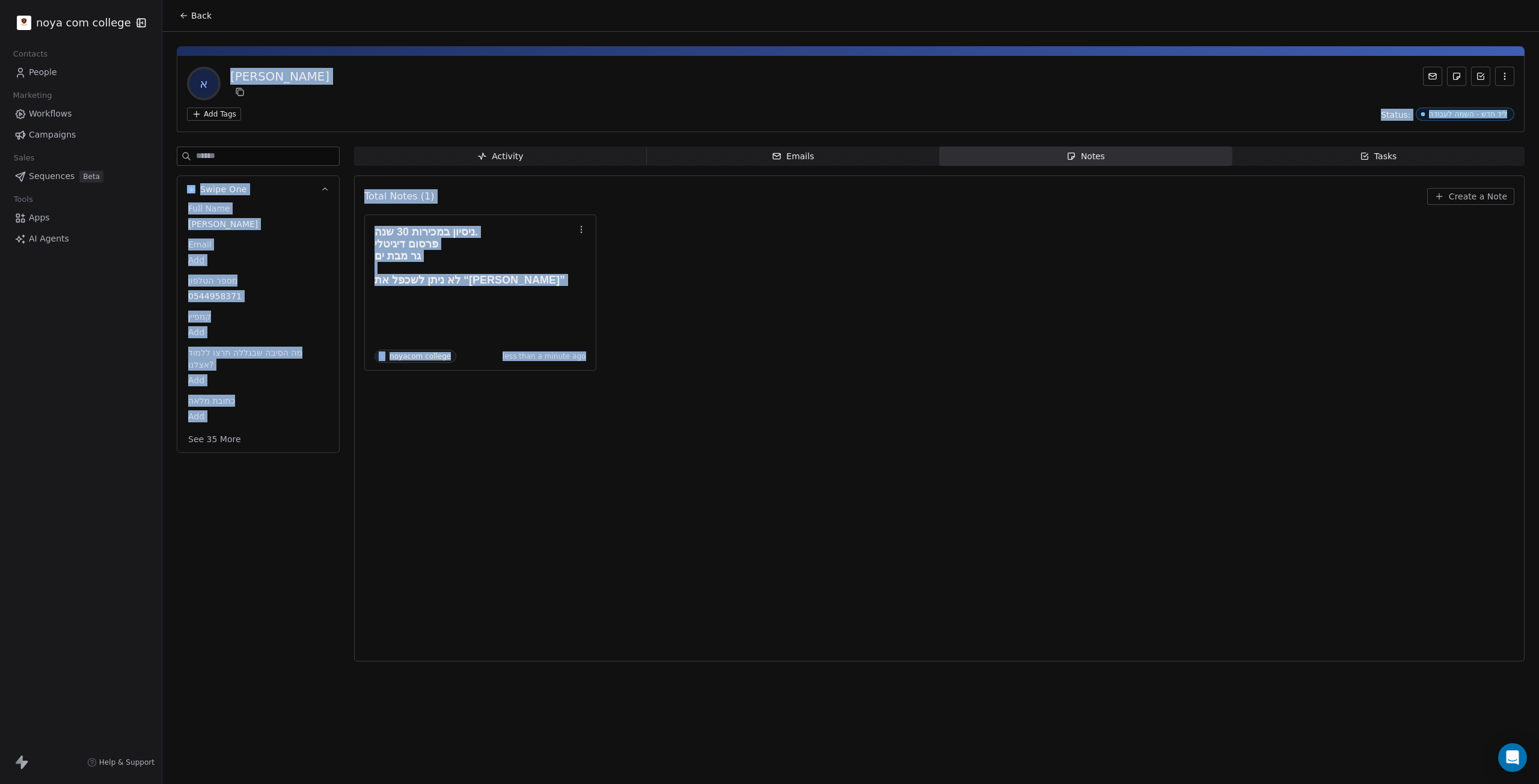
drag, startPoint x: 235, startPoint y: 38, endPoint x: 636, endPoint y: 625, distance: 710.9
click at [636, 625] on div "א אורי שרון Add Tags Status: ליד חדש - השמה לעבודה Swipe One Full Name אורי שרו…" at bounding box center [850, 351] width 1377 height 637
click at [635, 625] on div "Total Notes (1) Create a Note ניסיון במכירות 30 שנה. פרסום דיגיטלי גר מבת ים לא…" at bounding box center [939, 418] width 1150 height 471
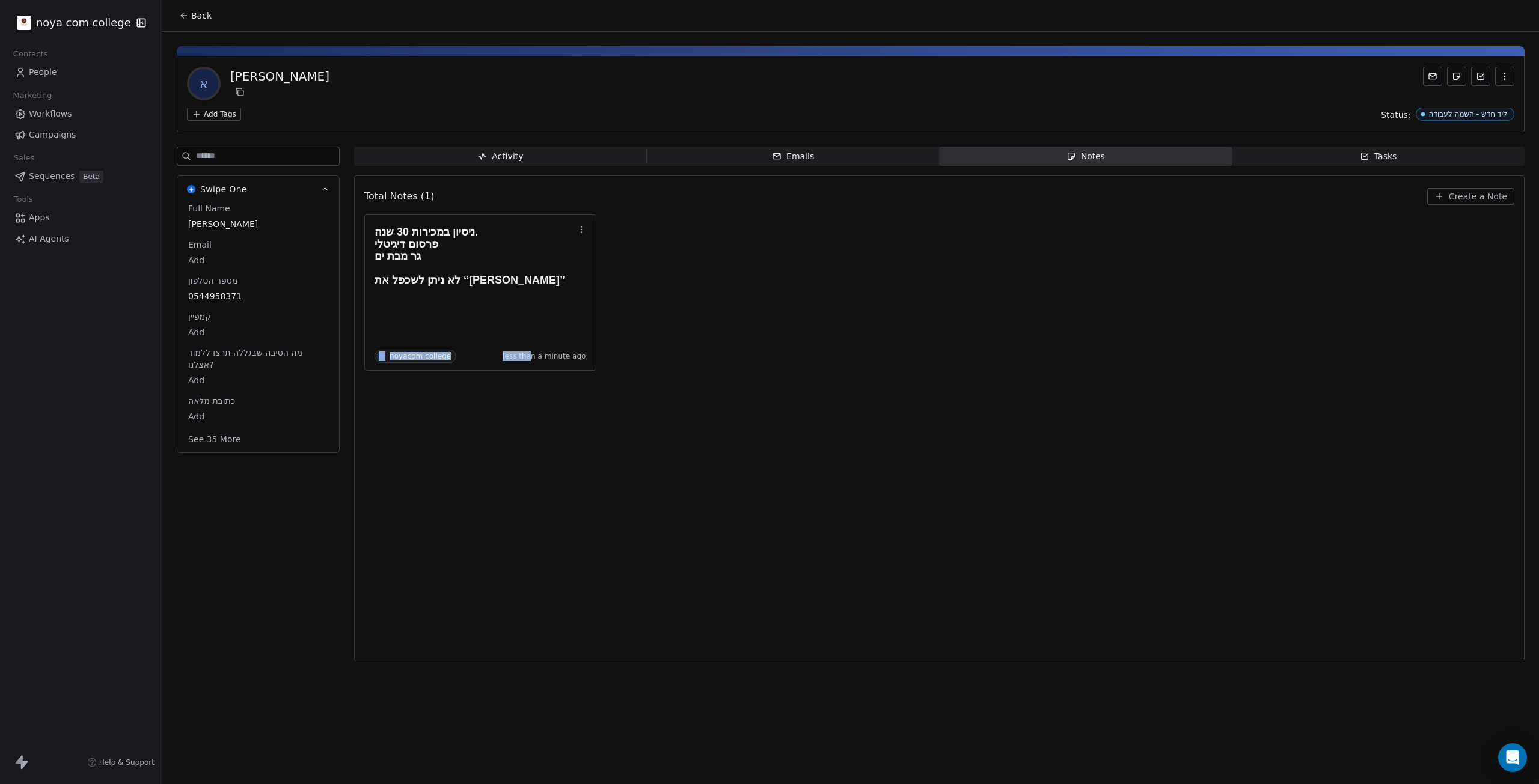
drag, startPoint x: 535, startPoint y: 634, endPoint x: 360, endPoint y: 520, distance: 208.9
click at [360, 520] on div "Total Notes (1) Create a Note ניסיון במכירות 30 שנה. פרסום דיגיטלי גר מבת ים לא…" at bounding box center [939, 418] width 1171 height 486
click at [768, 296] on div "ניסיון במכירות 30 שנה. פרסום דיגיטלי גר מבת ים לא ניתן לשכפל את “אורי שרון” N n…" at bounding box center [939, 292] width 1150 height 156
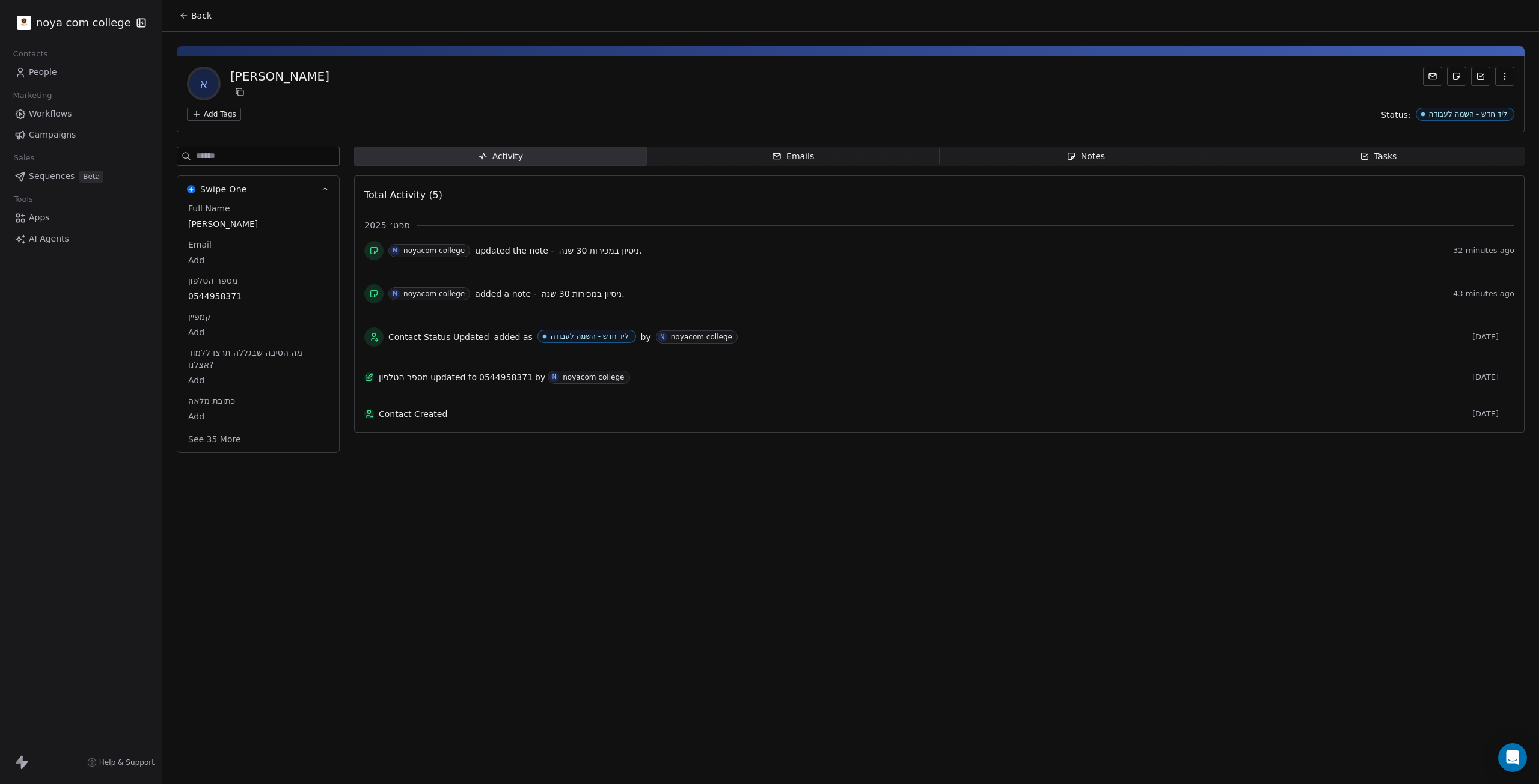
click at [768, 0] on div "Back" at bounding box center [850, 15] width 1377 height 31
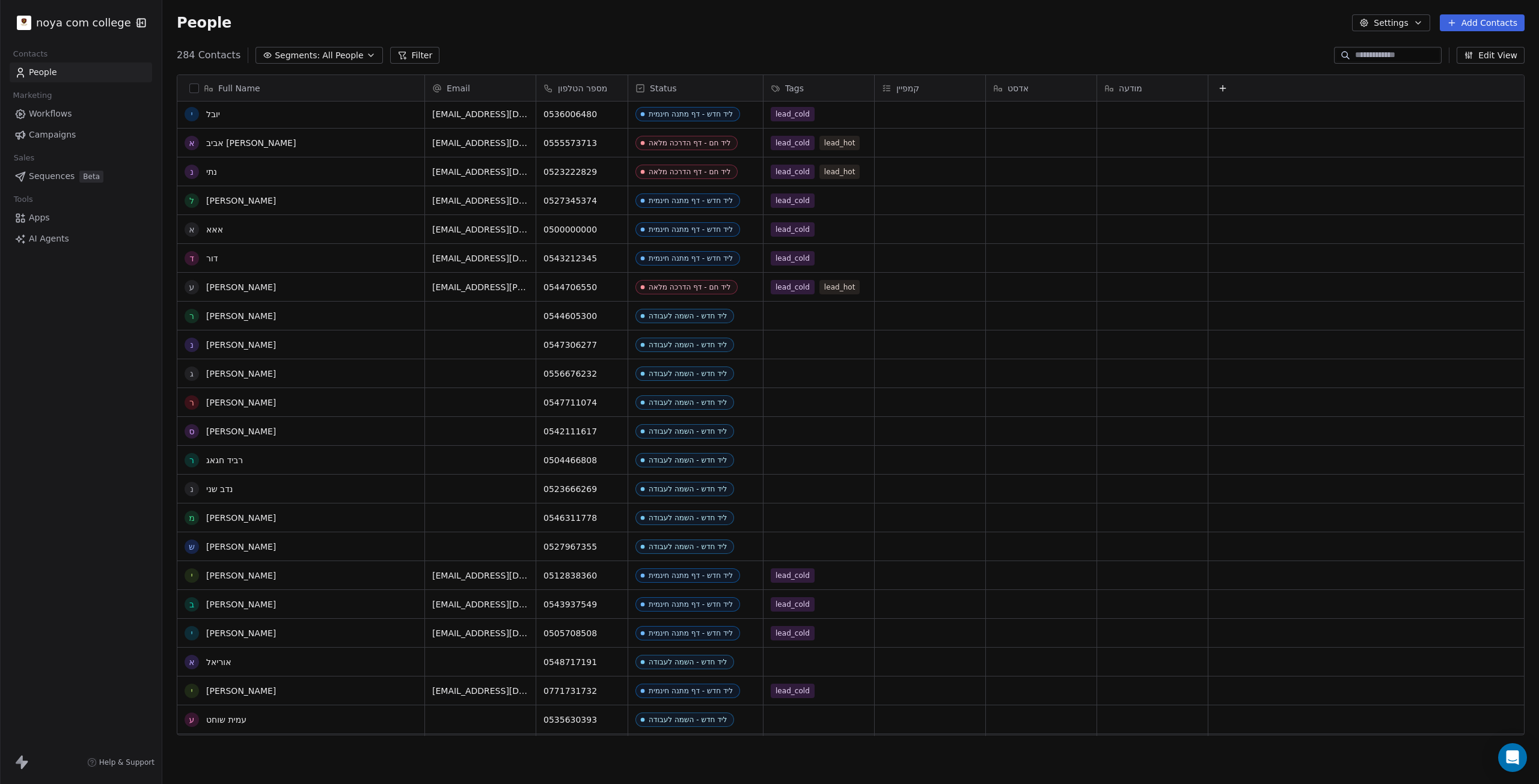
scroll to position [1021, 0]
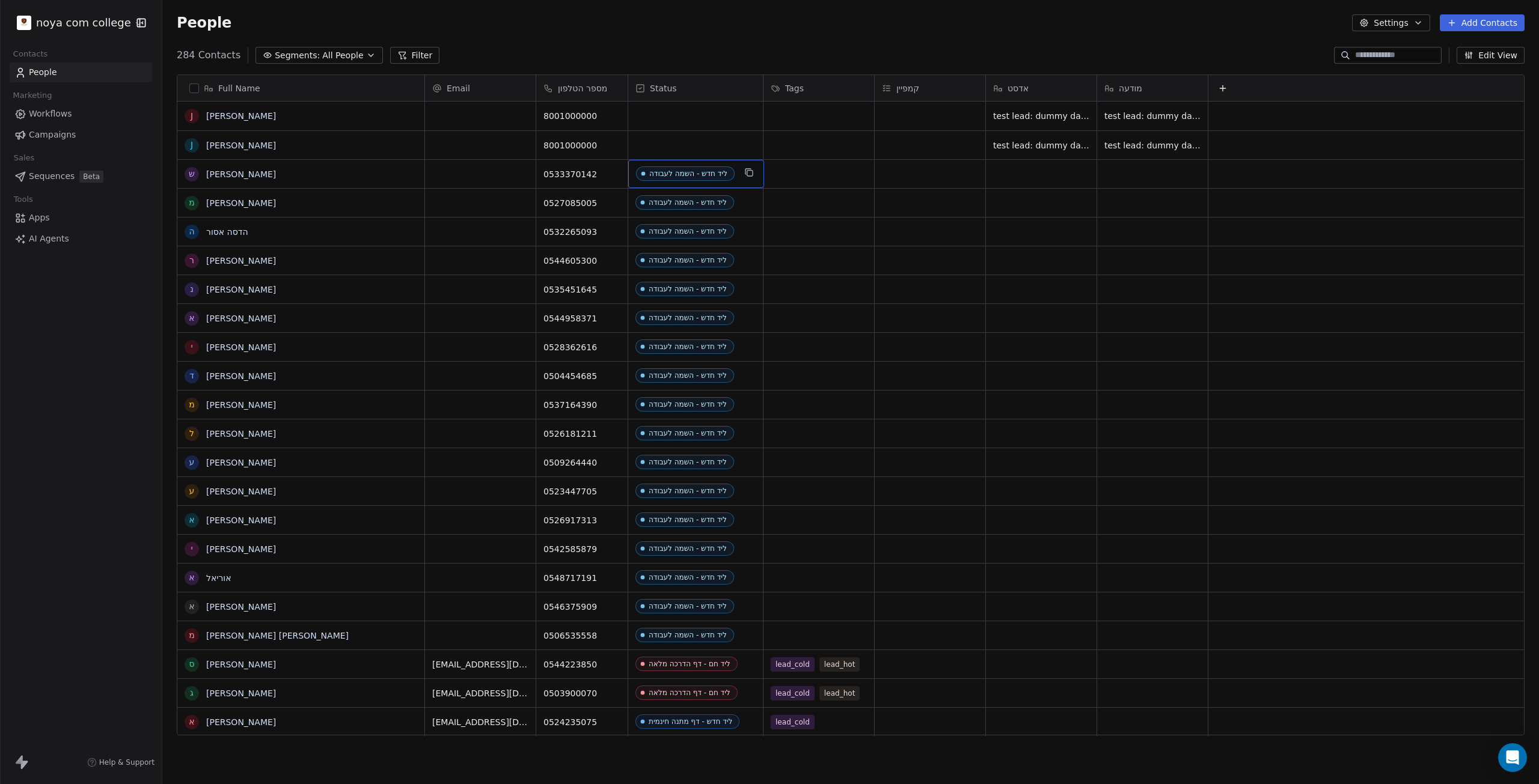
drag, startPoint x: 689, startPoint y: 172, endPoint x: 702, endPoint y: 488, distance: 316.3
click at [768, 49] on div "284 Contacts Segments: All People Filter Edit View" at bounding box center [850, 55] width 1377 height 19
click at [218, 174] on link "[PERSON_NAME]" at bounding box center [241, 174] width 70 height 10
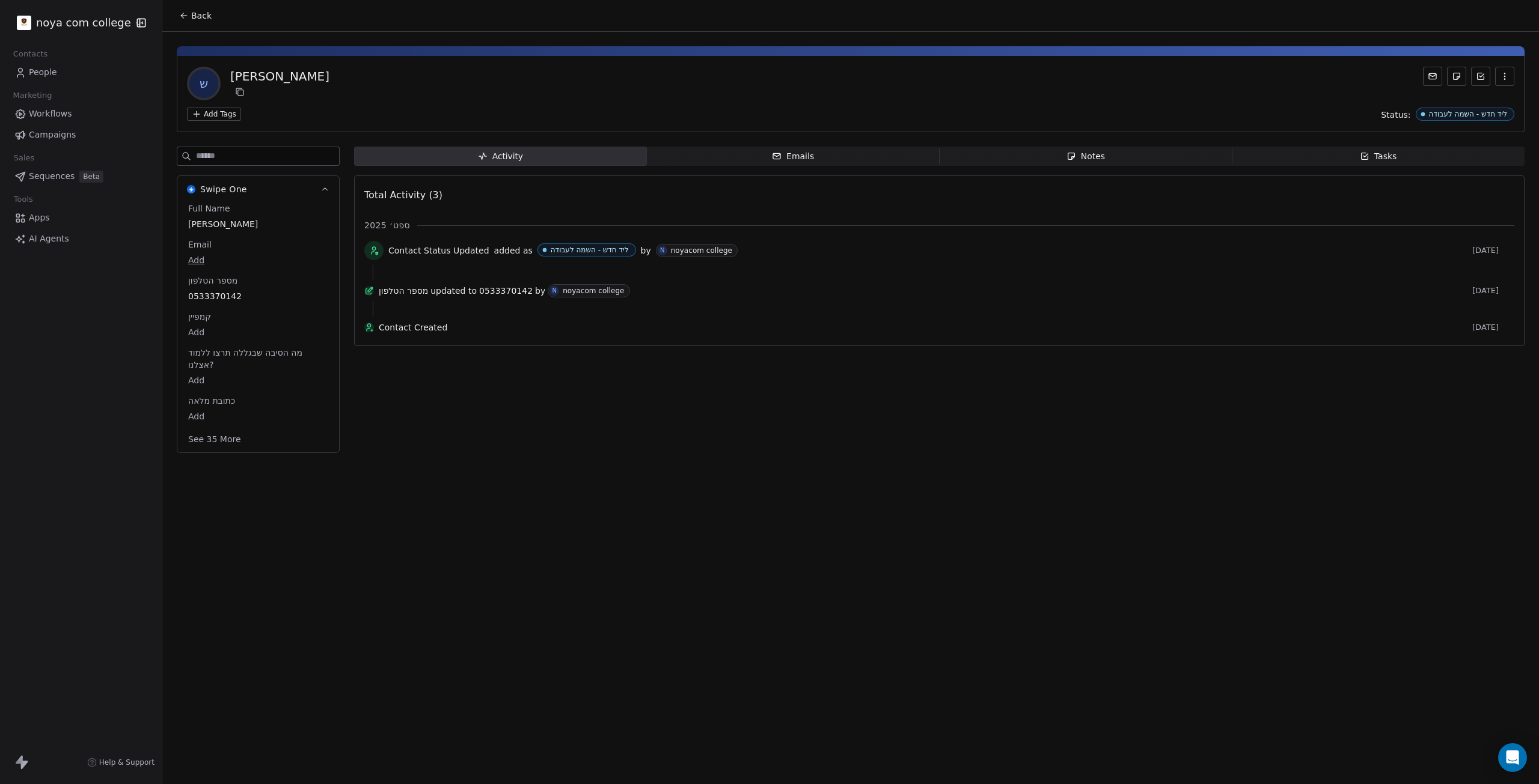
click at [1097, 152] on div "Notes" at bounding box center [1085, 156] width 38 height 12
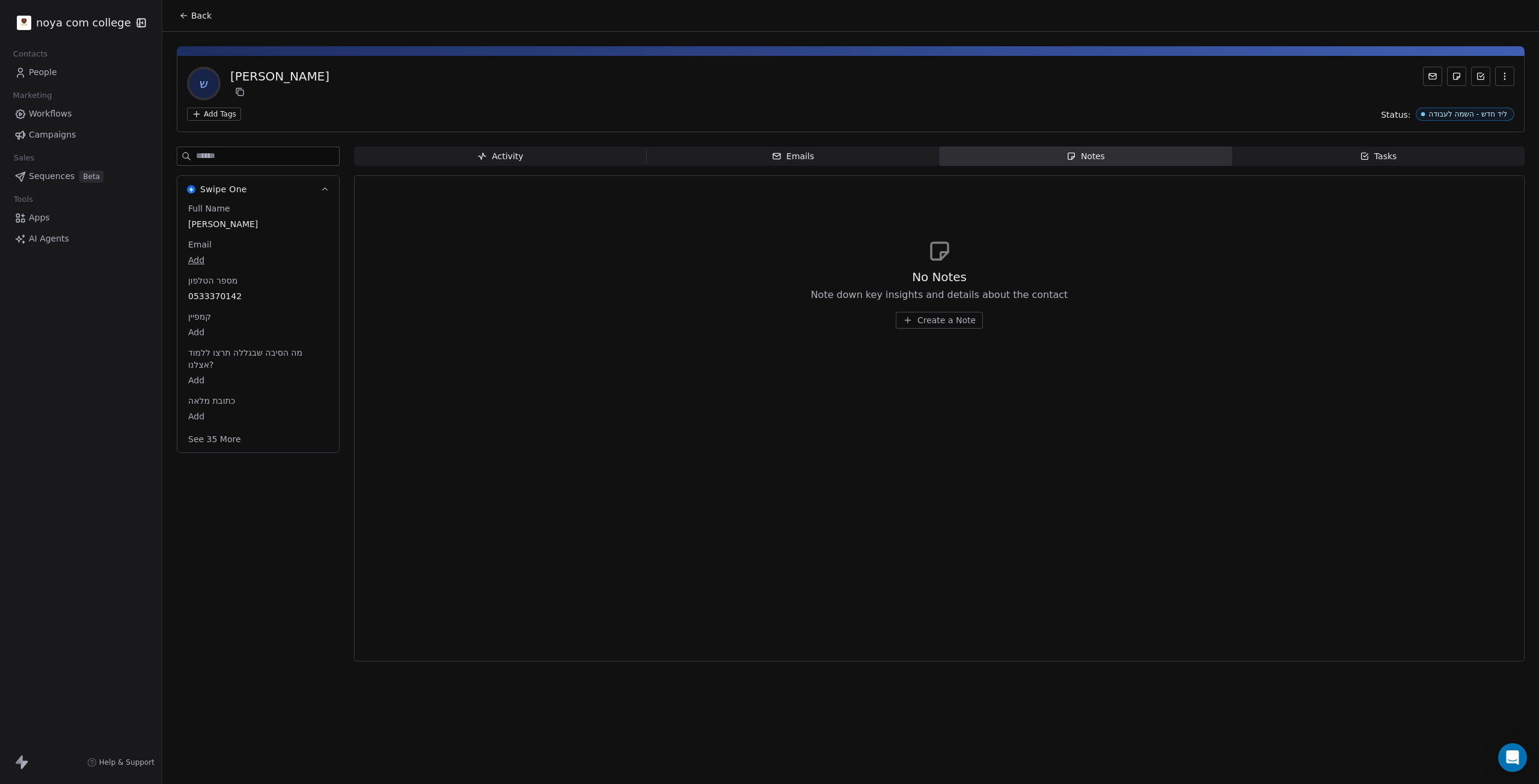
click at [939, 328] on div "No Notes Note down key insights and details about the contact Create a Note" at bounding box center [939, 283] width 1150 height 148
click at [913, 307] on div "No Notes Note down key insights and details about the contact Create a Note" at bounding box center [940, 299] width 257 height 60
click at [902, 318] on button "Create a Note" at bounding box center [939, 320] width 87 height 17
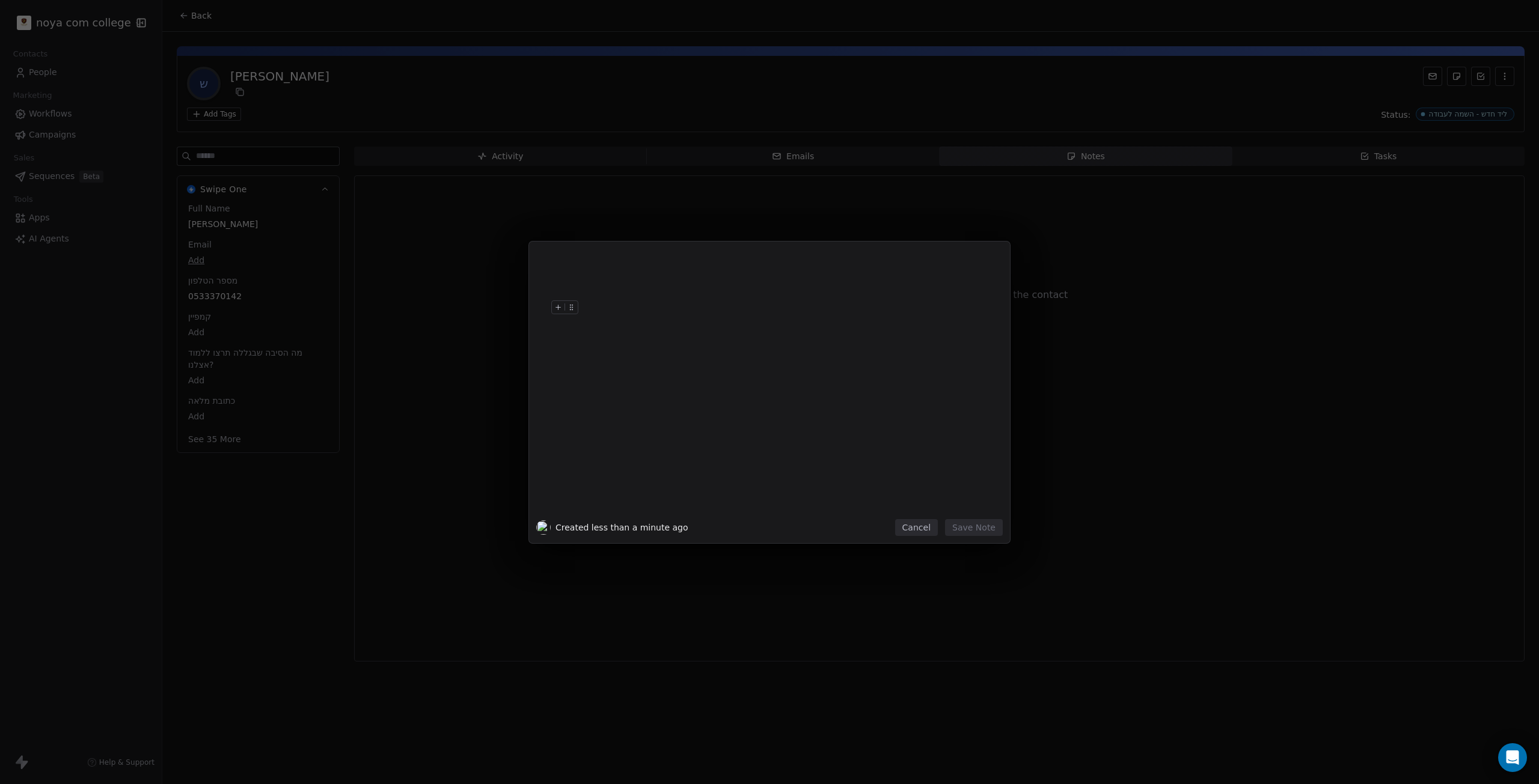
click at [1453, 609] on div "Created less than a minute ago Cancel Save Note" at bounding box center [769, 392] width 1539 height 784
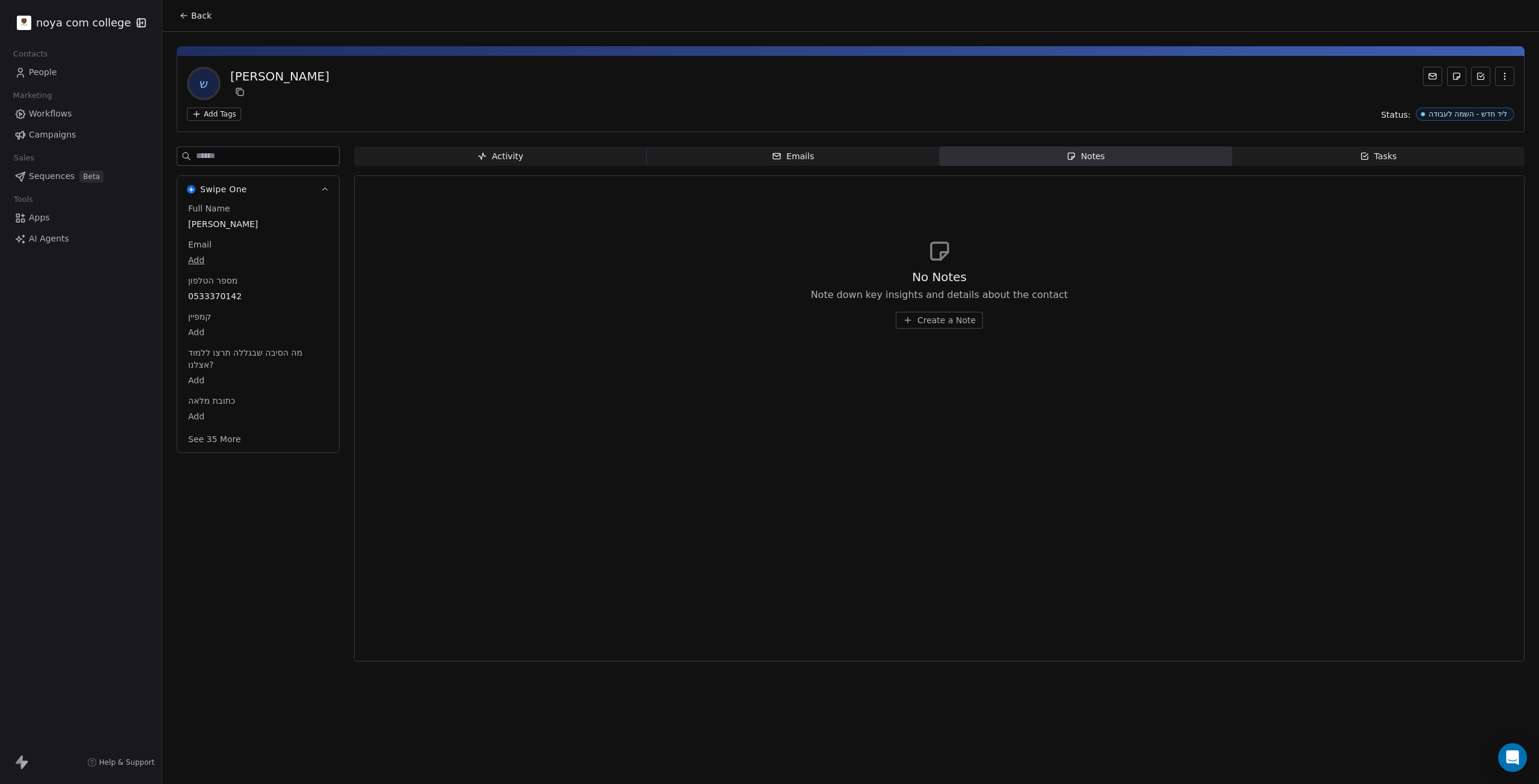
click at [557, 149] on span "Activity Activity" at bounding box center [500, 156] width 293 height 19
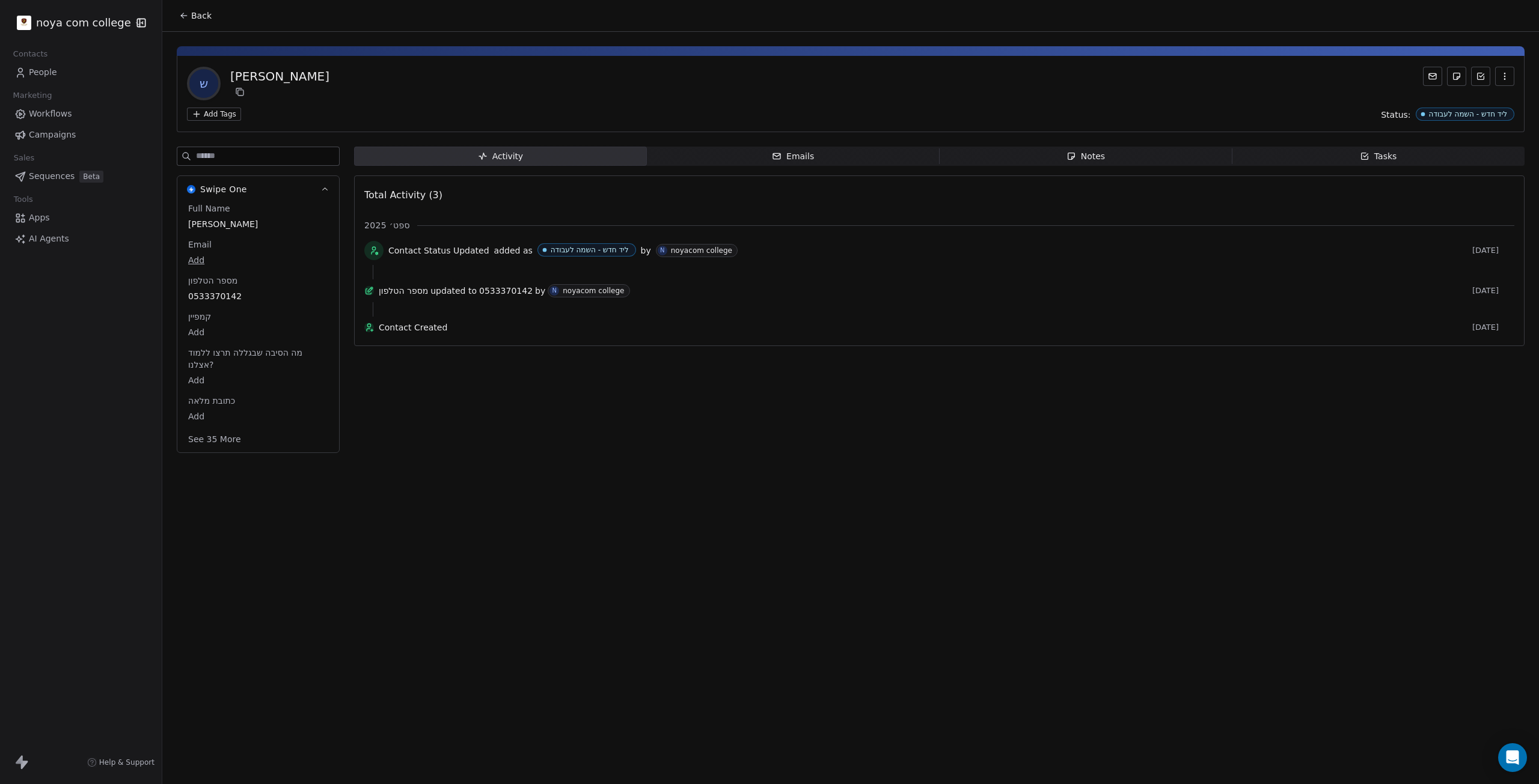
drag, startPoint x: 539, startPoint y: 424, endPoint x: 535, endPoint y: 599, distance: 175.0
click at [535, 599] on div "Back ש [PERSON_NAME] Add Tags Status: ליד חדש - השמה לעבודה Swipe One Full Name…" at bounding box center [850, 392] width 1377 height 784
click at [535, 599] on div "Back ש [PERSON_NAME] Add Tags Status: ליד חדש - השמה לעבודה Swipe One Full Name…" at bounding box center [850, 392] width 1377 height 784
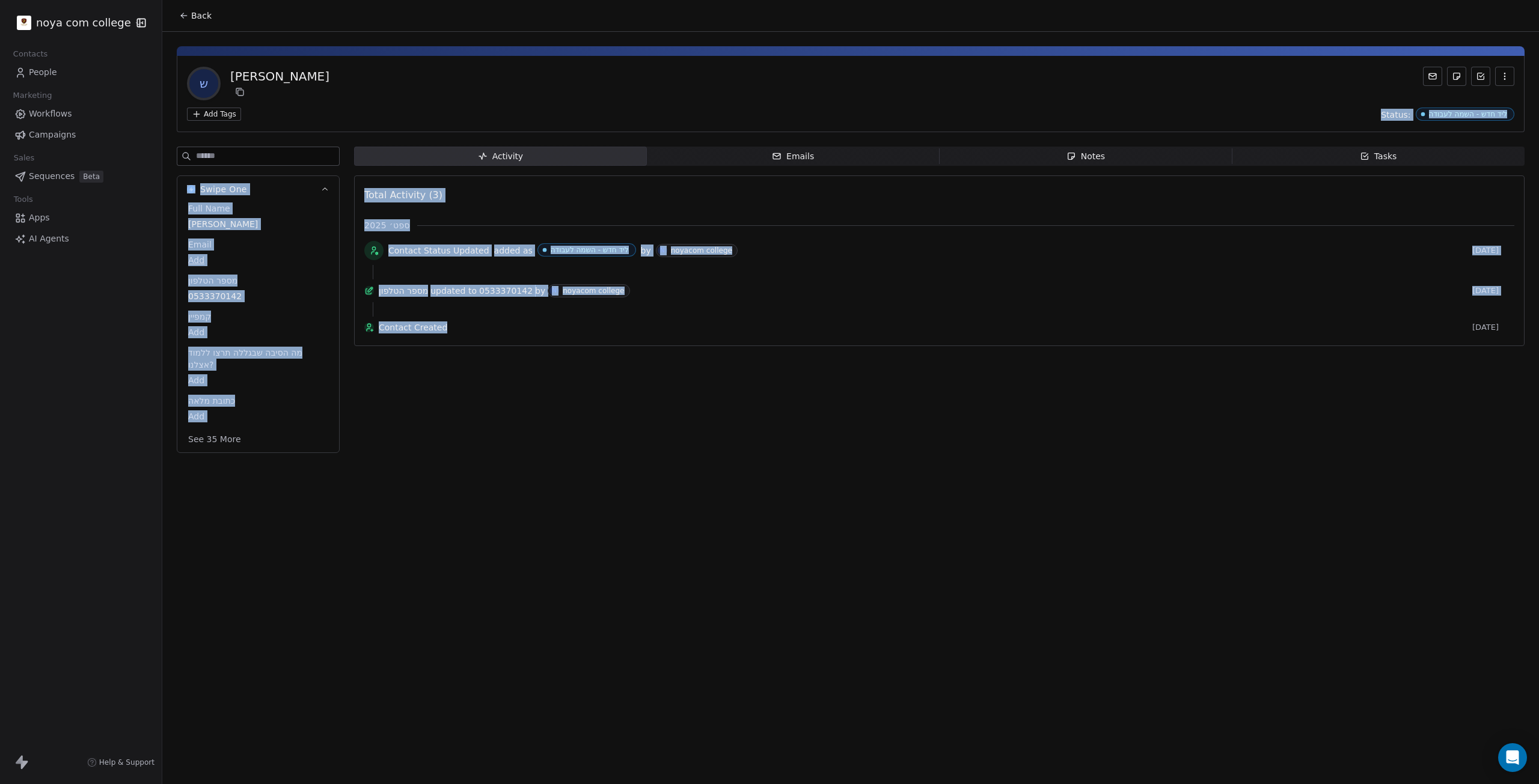
drag, startPoint x: 543, startPoint y: 577, endPoint x: 680, endPoint y: 88, distance: 507.8
click at [680, 88] on div "Back ש [PERSON_NAME] Add Tags Status: ליד חדש - השמה לעבודה Swipe One Full Name…" at bounding box center [850, 392] width 1377 height 784
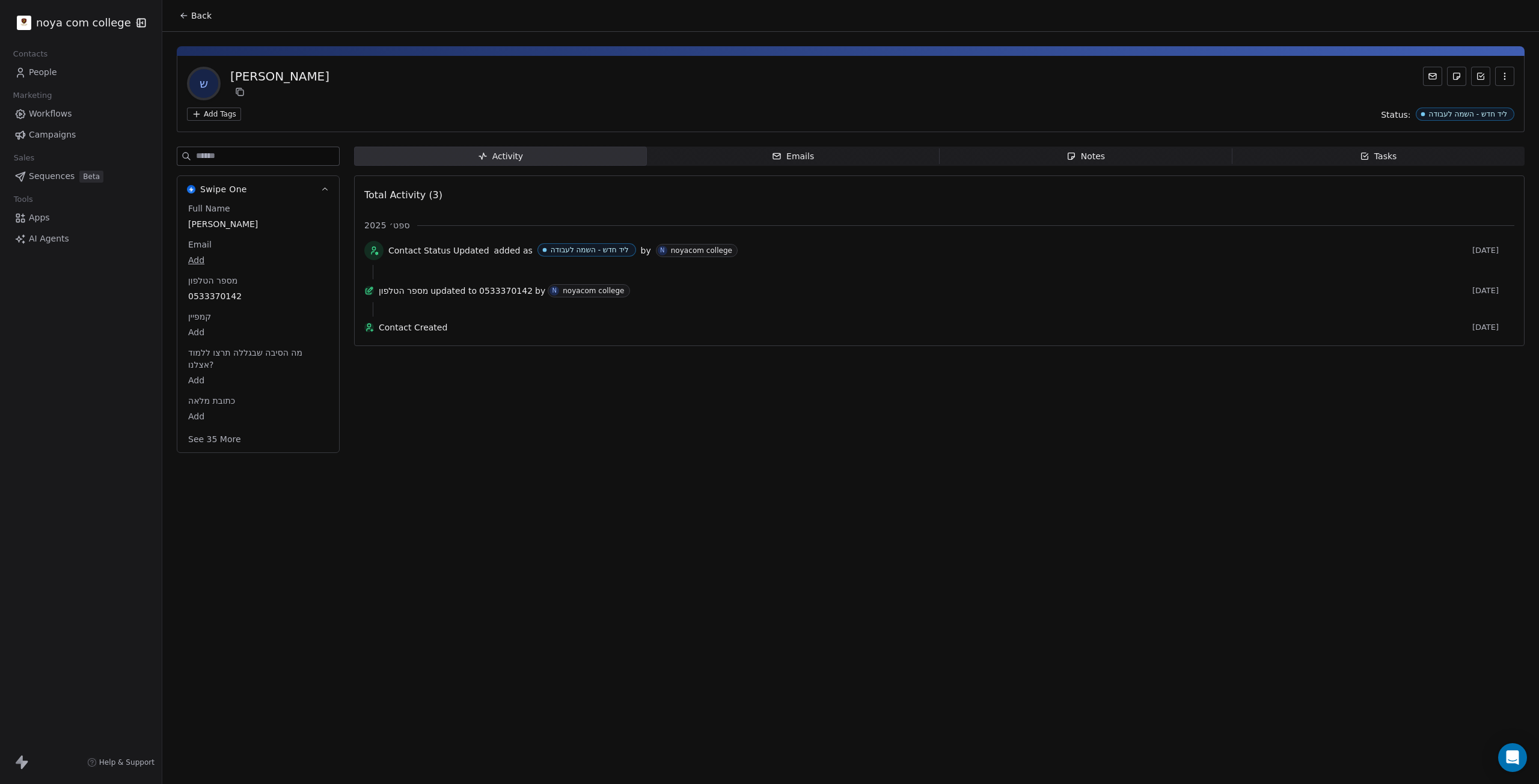
click at [680, 88] on div "ש [PERSON_NAME]" at bounding box center [850, 83] width 1328 height 34
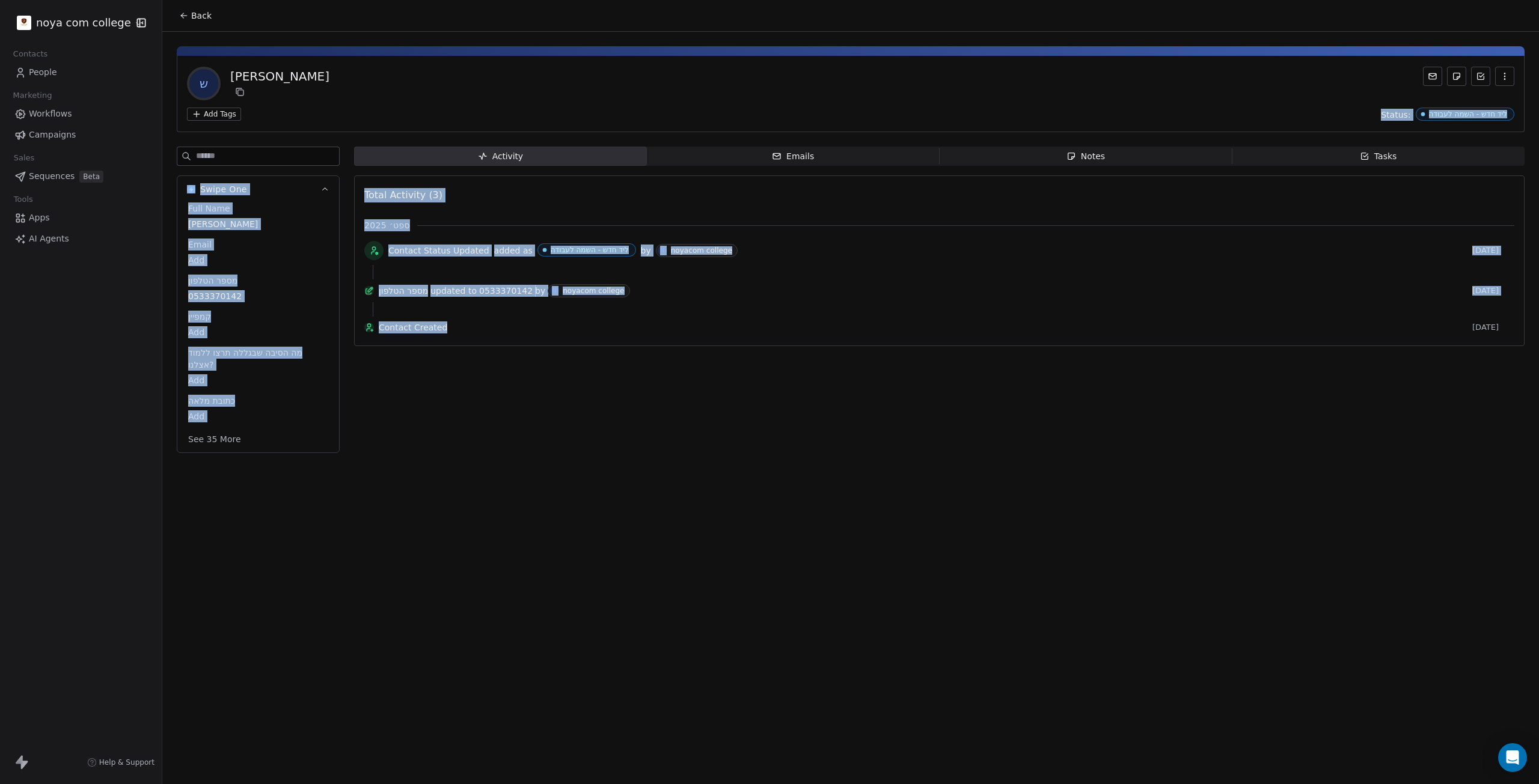
drag, startPoint x: 680, startPoint y: 88, endPoint x: 647, endPoint y: 426, distance: 339.6
click at [647, 426] on div "ש [PERSON_NAME] Add Tags Status: ליד חדש - השמה לעבודה Swipe One Full Name [PER…" at bounding box center [850, 247] width 1377 height 429
click at [647, 426] on div "Activity Activity Emails Emails Notes Notes Tasks Tasks Total Activity (3) ספט׳…" at bounding box center [939, 304] width 1171 height 314
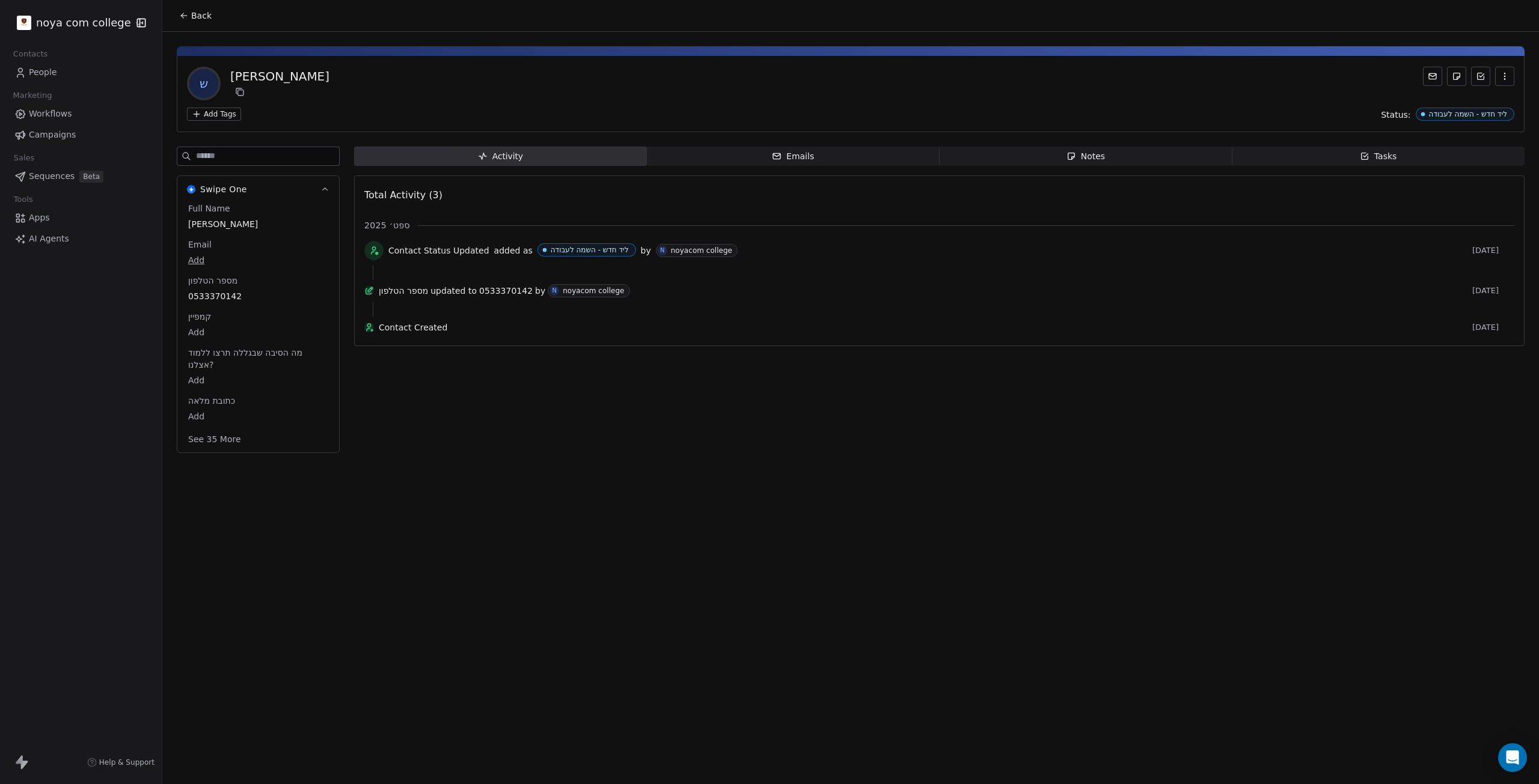
drag, startPoint x: 261, startPoint y: 311, endPoint x: 278, endPoint y: 503, distance: 192.8
click at [276, 501] on div "Back ש [PERSON_NAME] Add Tags Status: ליד חדש - השמה לעבודה Swipe One Full Name…" at bounding box center [850, 392] width 1377 height 784
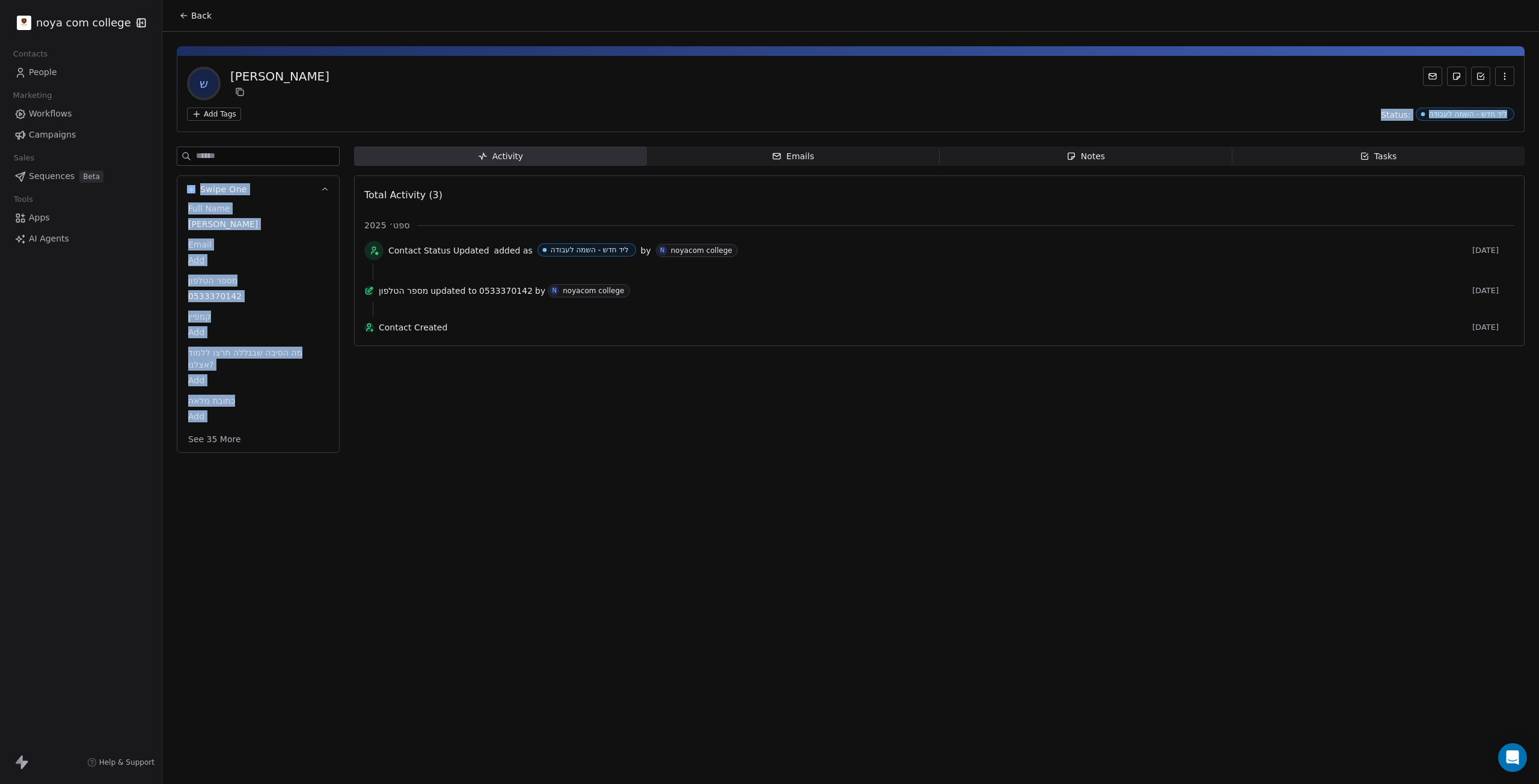
drag, startPoint x: 294, startPoint y: 515, endPoint x: 706, endPoint y: 99, distance: 585.5
click at [706, 99] on div "Back ש [PERSON_NAME] Add Tags Status: ליד חדש - השמה לעבודה Swipe One Full Name…" at bounding box center [850, 392] width 1377 height 784
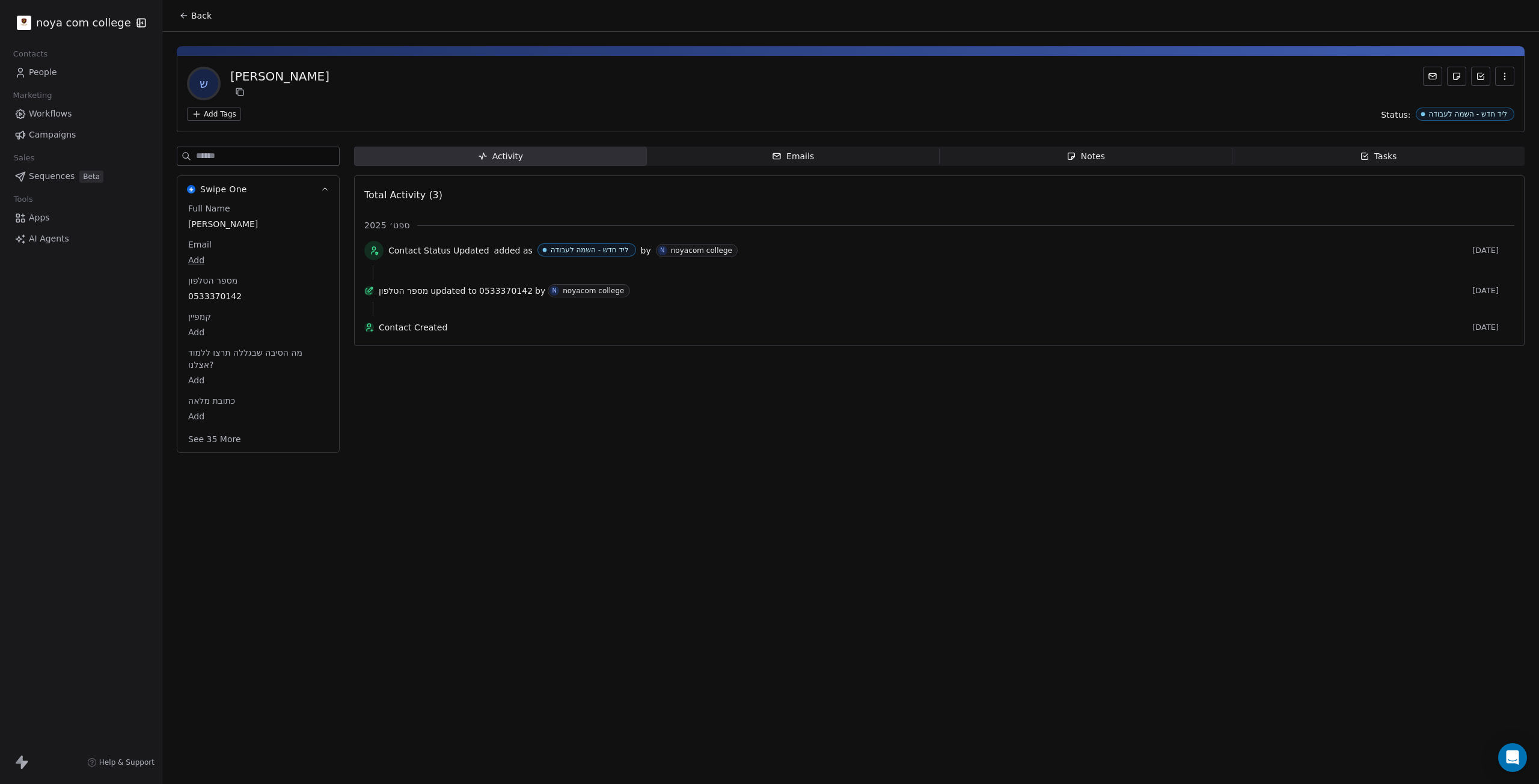
click at [706, 99] on div "ש [PERSON_NAME]" at bounding box center [850, 83] width 1328 height 34
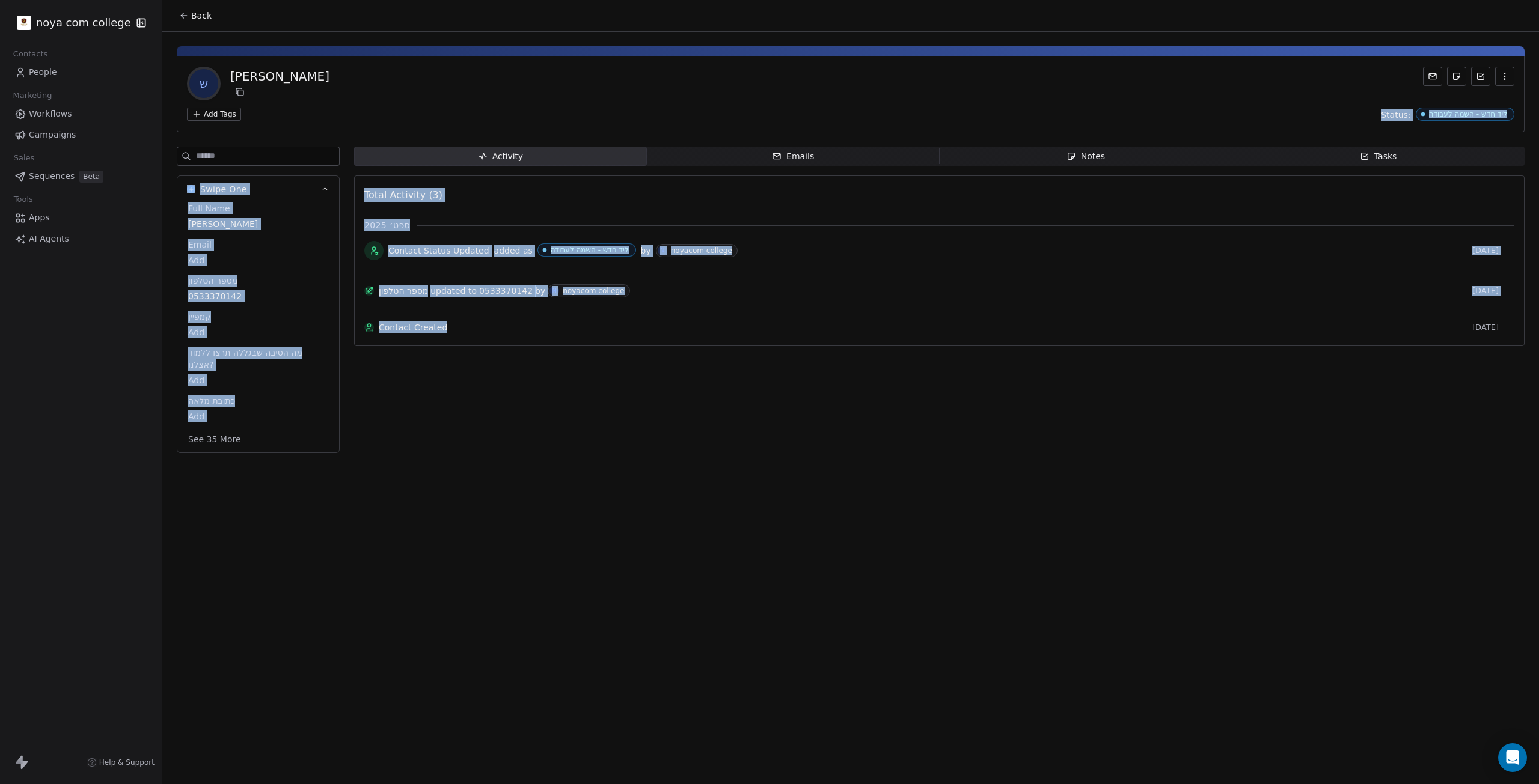
drag, startPoint x: 706, startPoint y: 99, endPoint x: 693, endPoint y: 627, distance: 528.2
click at [693, 627] on div "Back ש [PERSON_NAME] Add Tags Status: ליד חדש - השמה לעבודה Swipe One Full Name…" at bounding box center [850, 392] width 1377 height 784
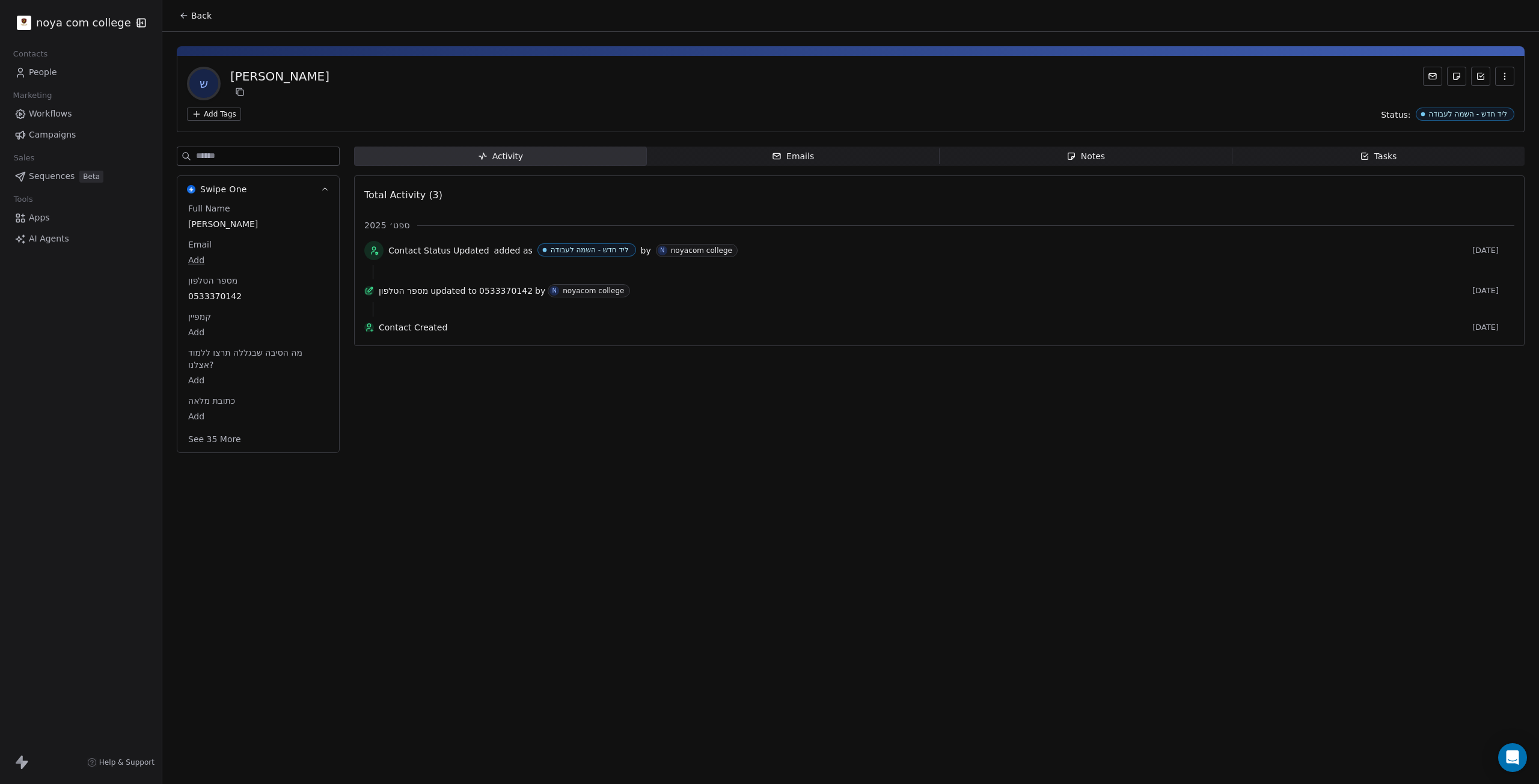
drag, startPoint x: 537, startPoint y: 403, endPoint x: 634, endPoint y: 496, distance: 134.4
click at [634, 496] on div "Back ש [PERSON_NAME] Add Tags Status: ליד חדש - השמה לעבודה Swipe One Full Name…" at bounding box center [850, 392] width 1377 height 784
drag, startPoint x: 862, startPoint y: 543, endPoint x: 955, endPoint y: 342, distance: 221.5
click at [942, 329] on div "Back ש [PERSON_NAME] Add Tags Status: ליד חדש - השמה לעבודה Swipe One Full Name…" at bounding box center [850, 392] width 1377 height 784
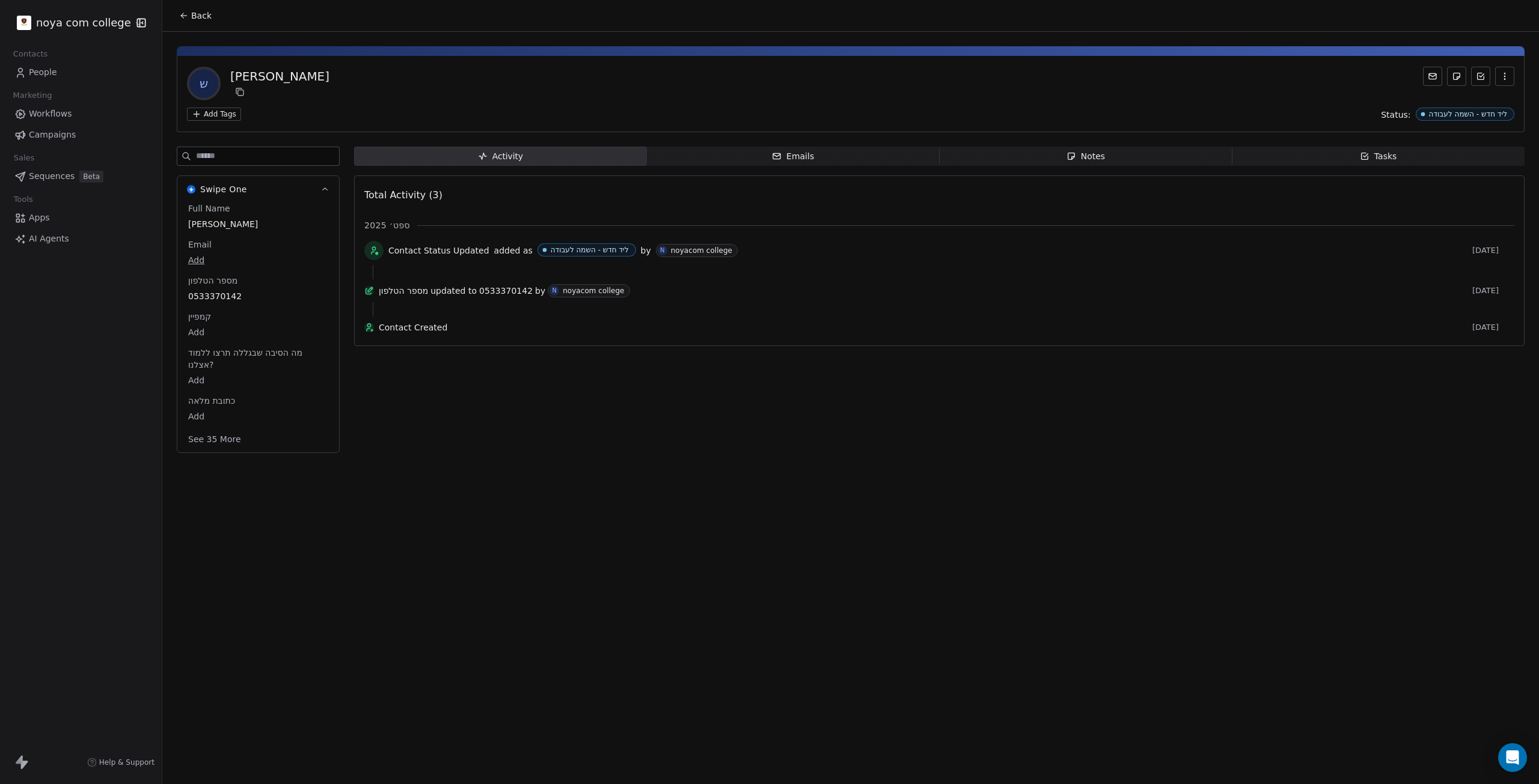
click at [971, 391] on div "Activity Activity Emails Emails Notes Notes Tasks Tasks Total Activity (3) ספט׳…" at bounding box center [939, 304] width 1171 height 314
click at [801, 521] on div "Back ש [PERSON_NAME] Add Tags Status: ליד חדש - השמה לעבודה Swipe One Full Name…" at bounding box center [850, 392] width 1377 height 784
